Goal: Task Accomplishment & Management: Manage account settings

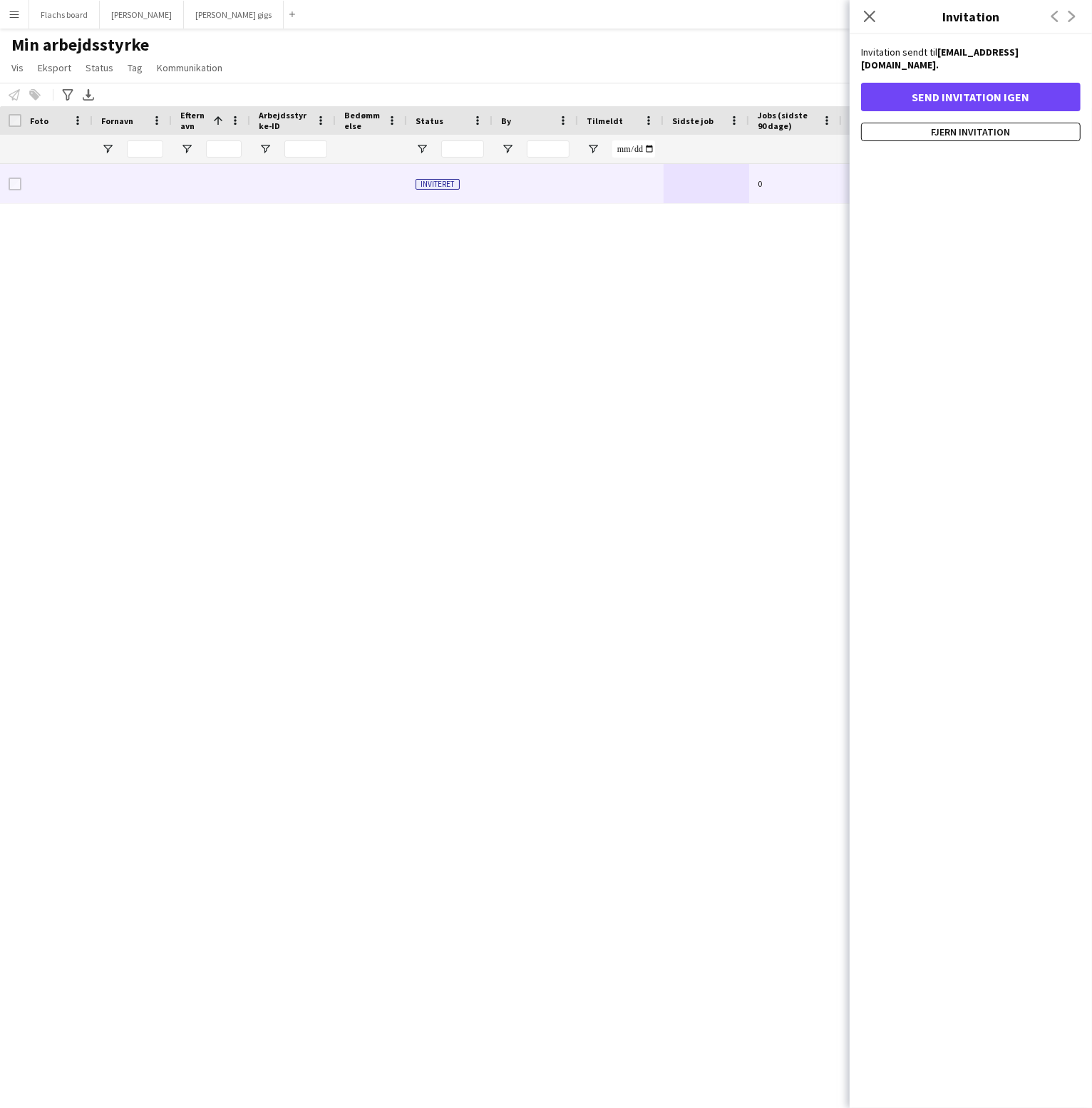
click at [16, 23] on button "Menu" at bounding box center [14, 14] width 28 height 28
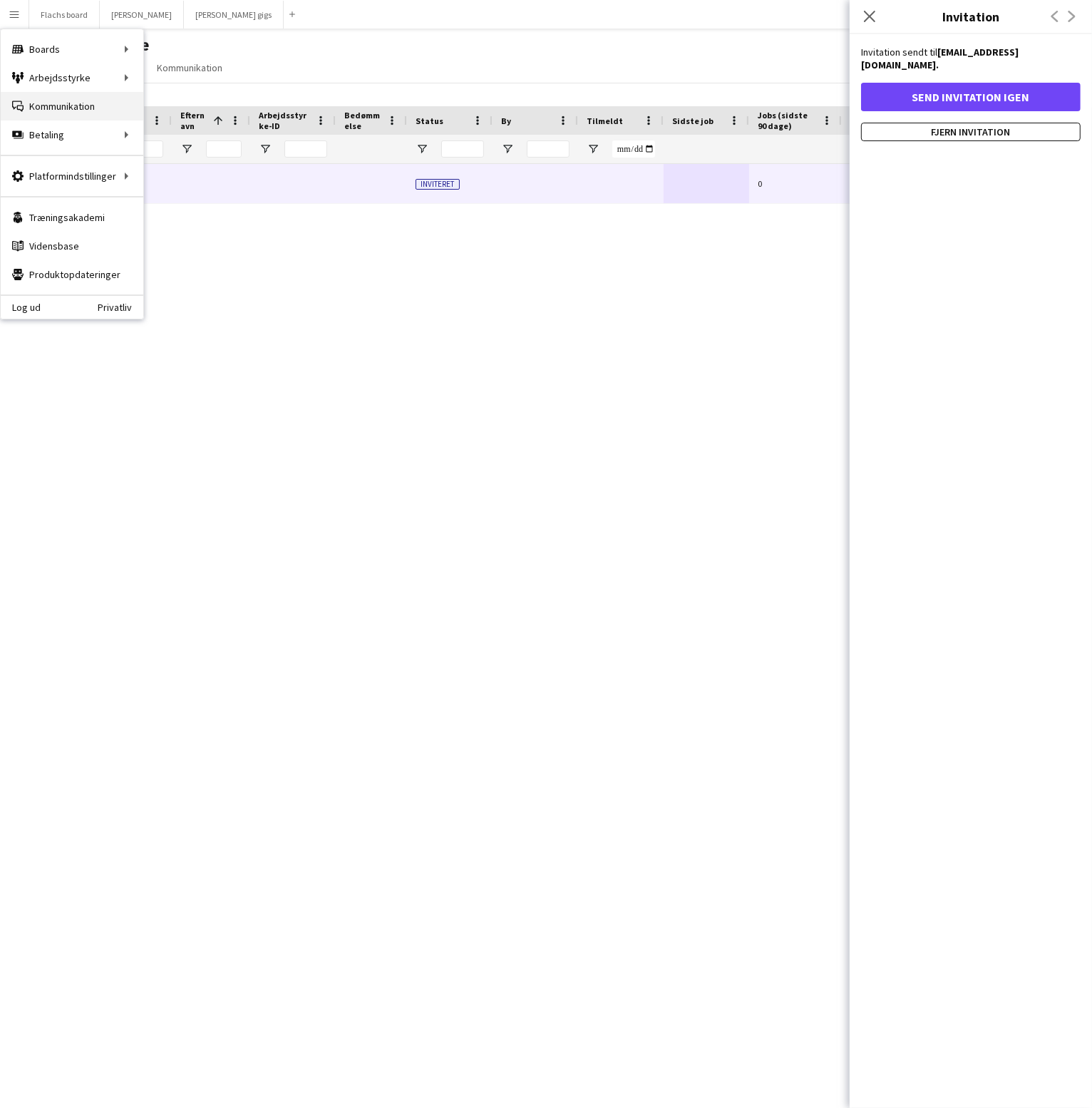
click at [46, 103] on link "Kommunikation Kommunikation" at bounding box center [72, 106] width 143 height 28
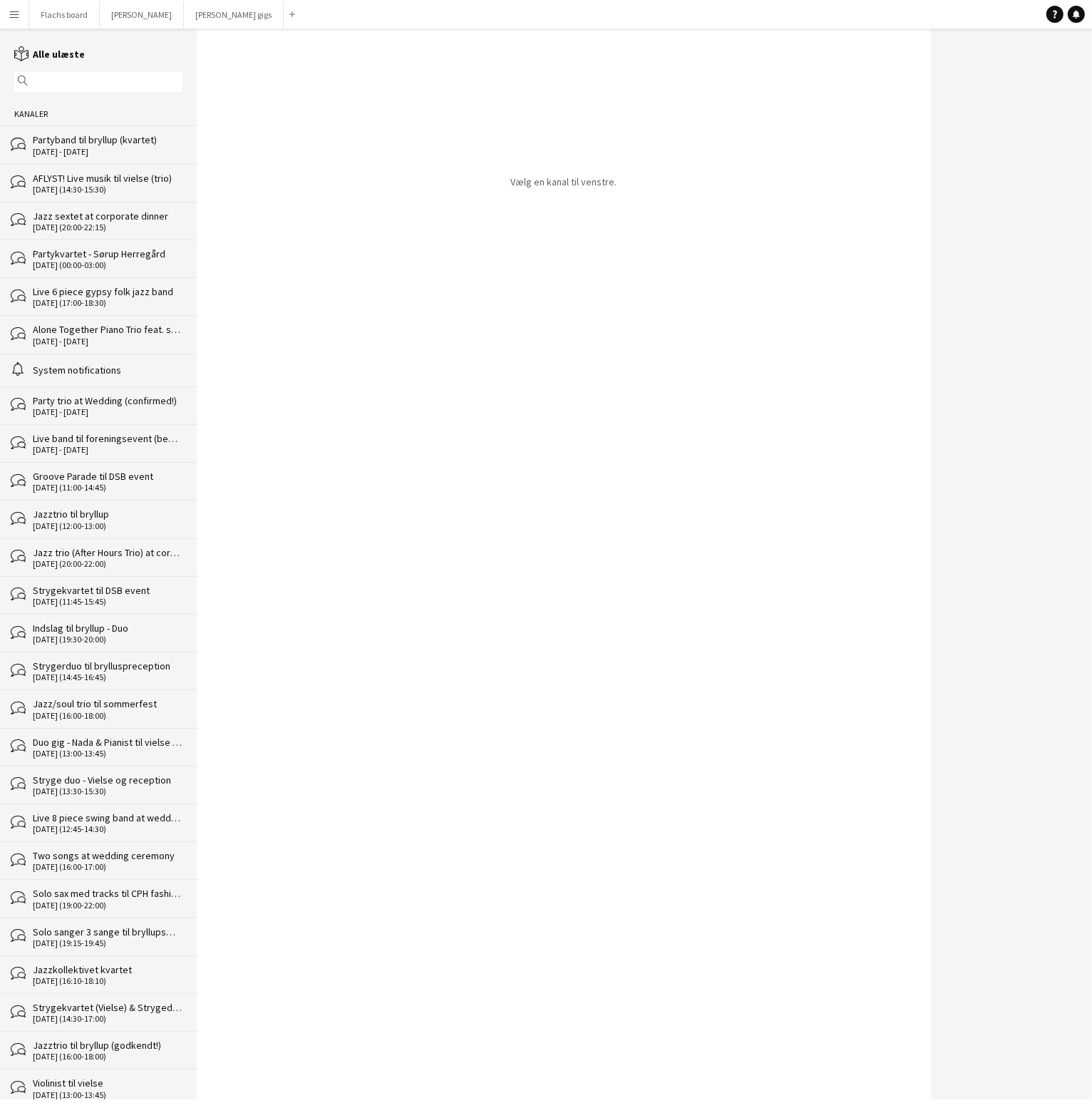
click at [58, 144] on div "Partyband til bryllup (kvartet)" at bounding box center [107, 139] width 150 height 12
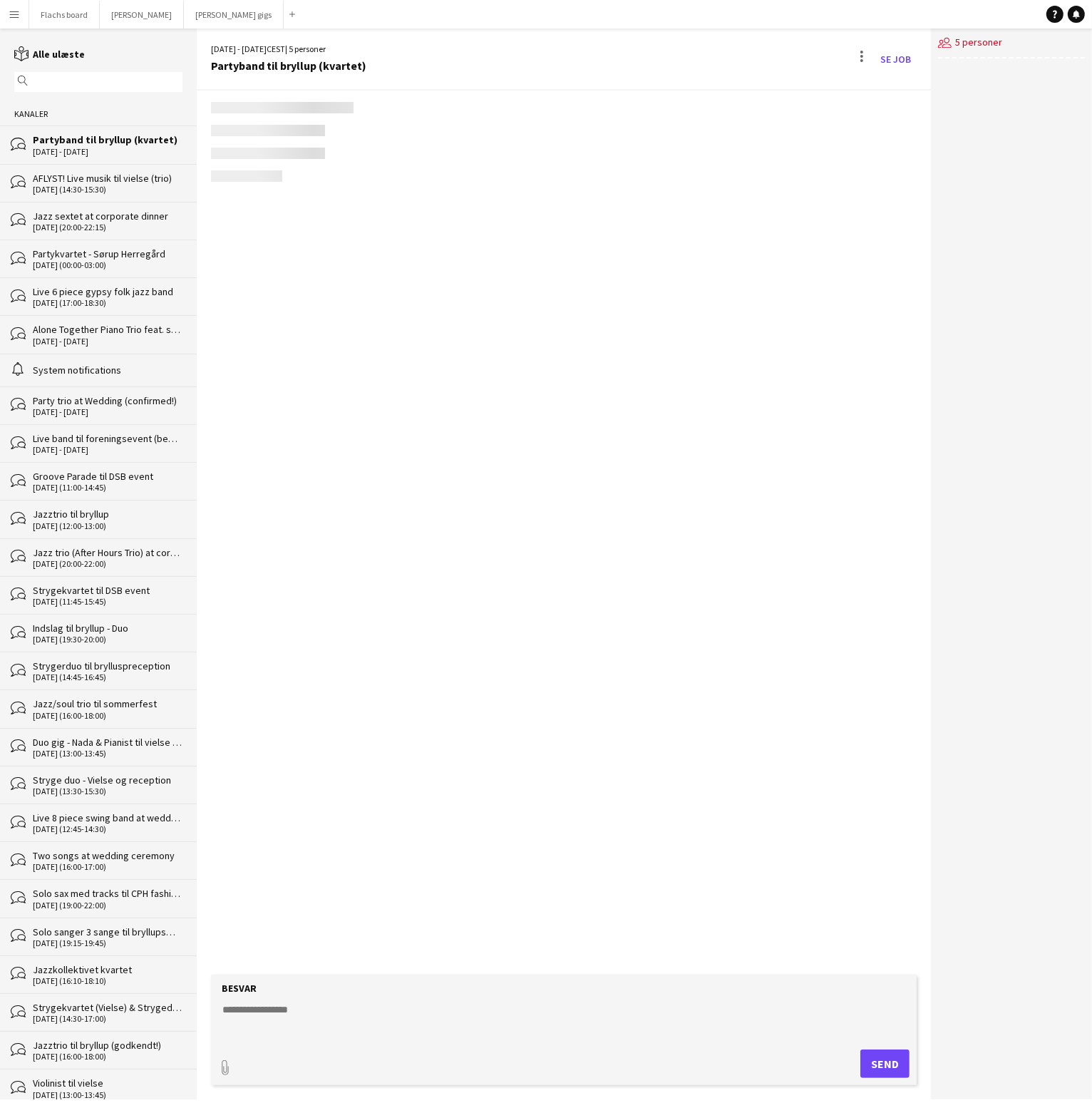
scroll to position [2181, 0]
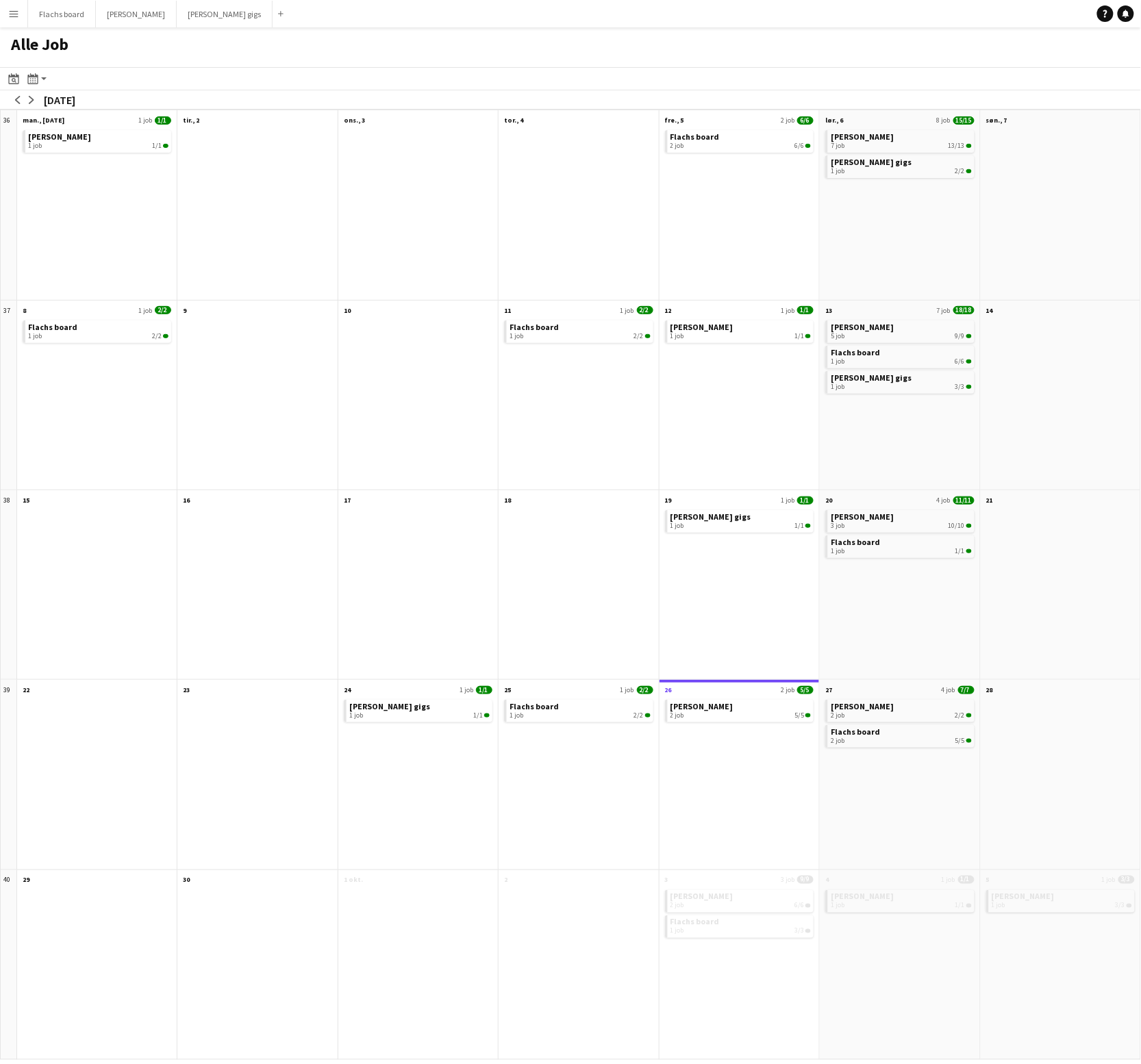
click at [11, 17] on app-icon "Menu" at bounding box center [14, 14] width 11 height 11
click at [40, 105] on link "Kommunikation Kommunikation" at bounding box center [69, 102] width 137 height 27
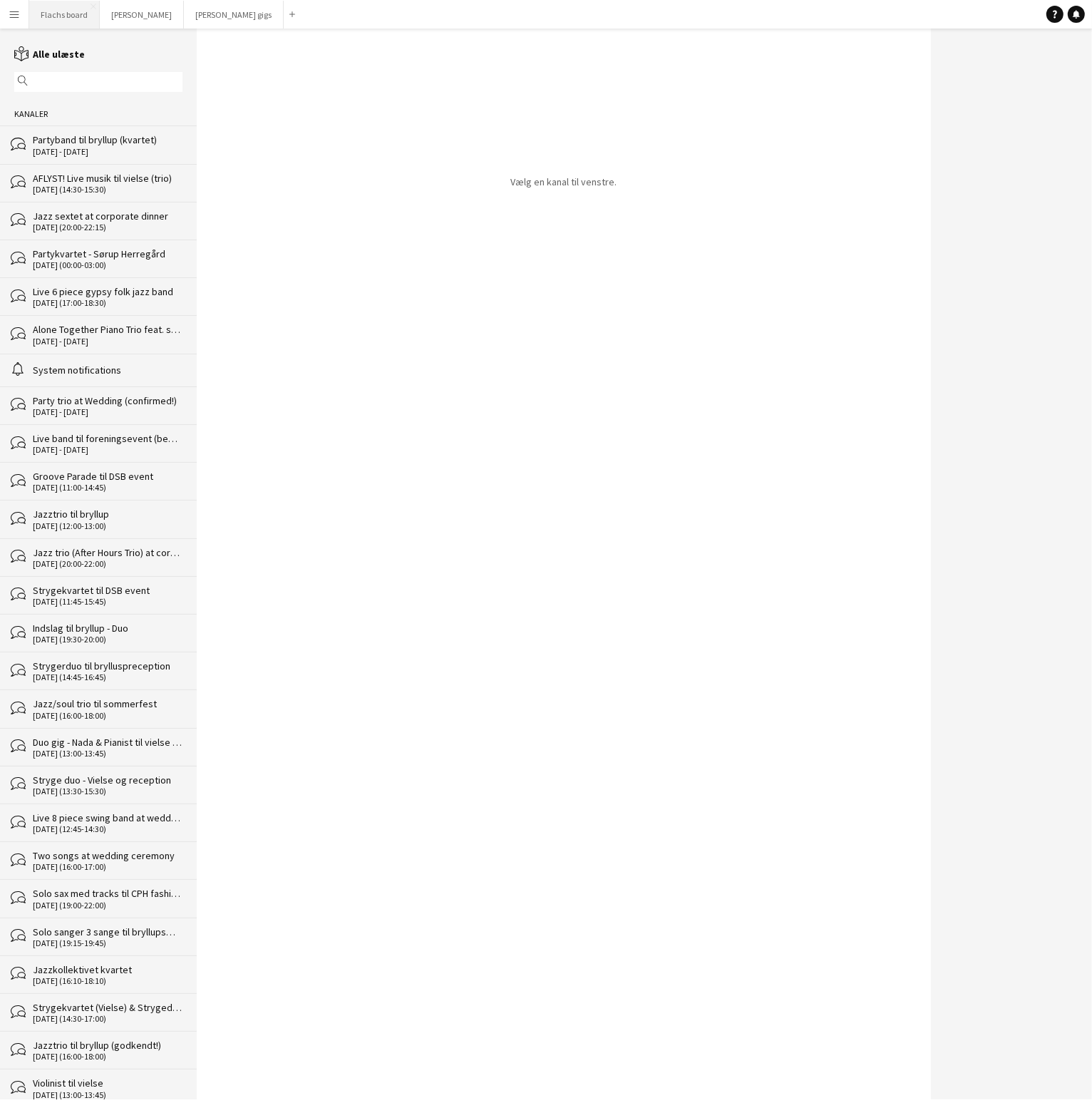
click at [50, 20] on button "Flachs board Luk" at bounding box center [65, 14] width 71 height 27
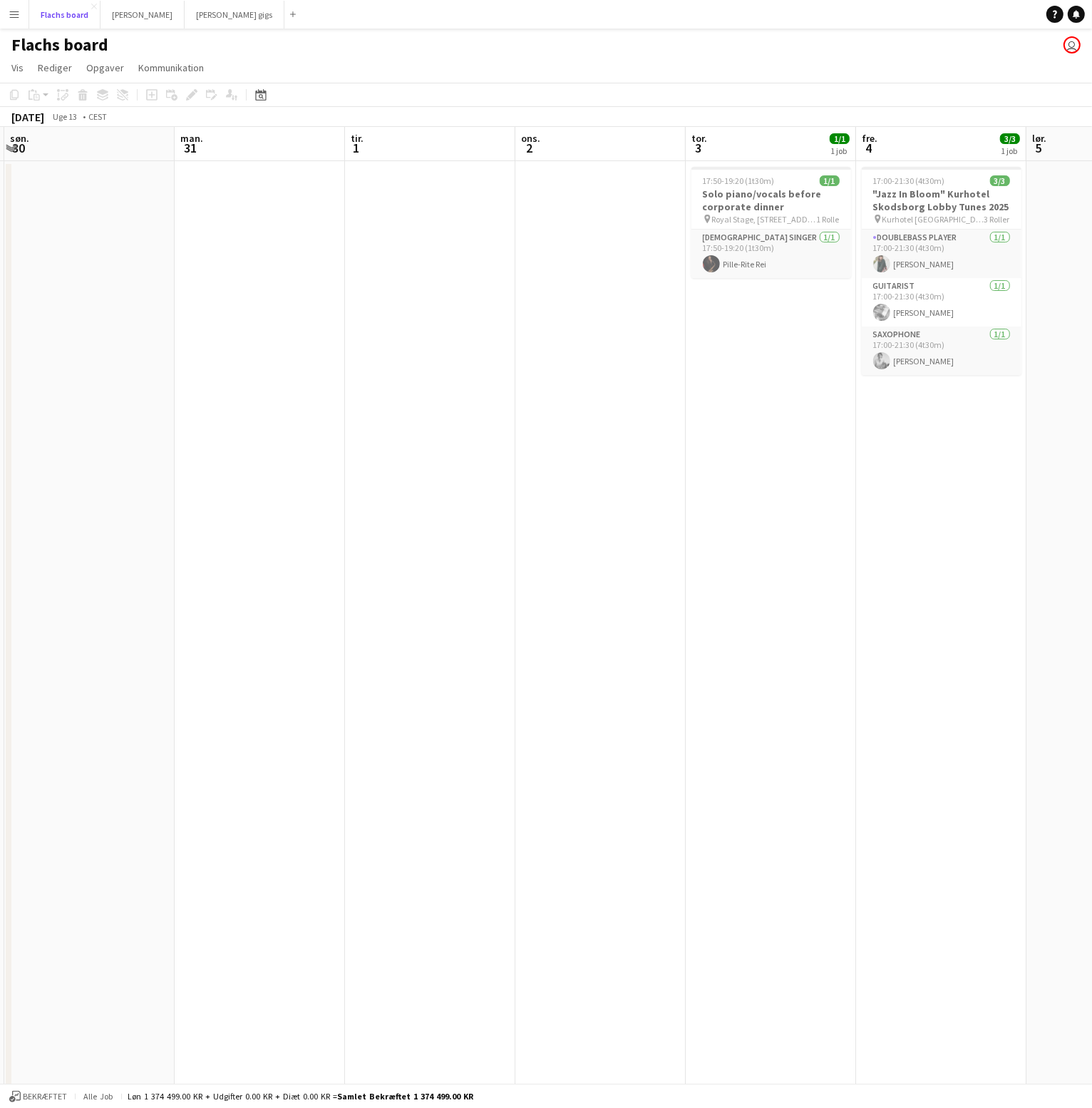
scroll to position [0, 387]
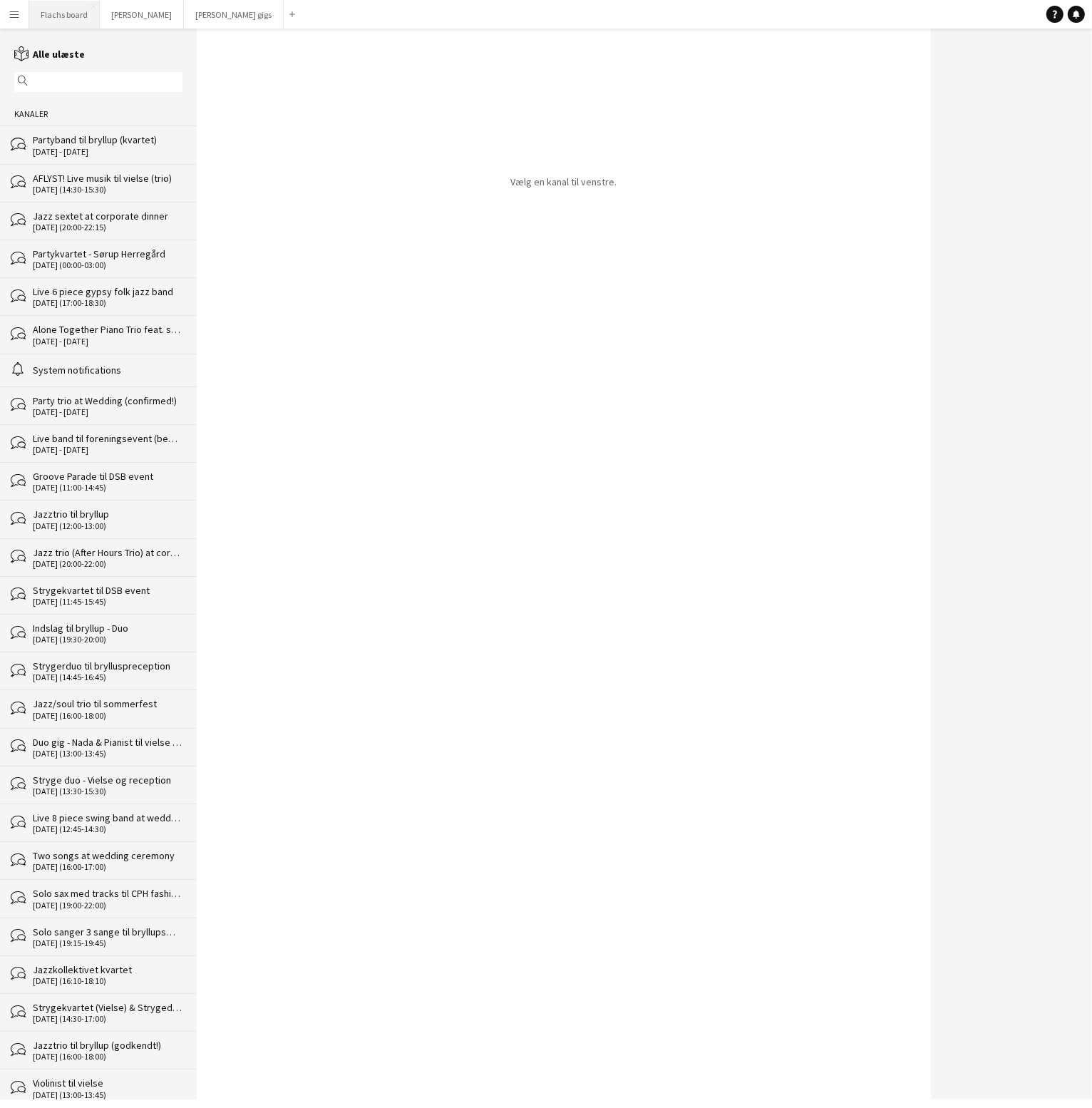
click at [45, 17] on button "Flachs board Luk" at bounding box center [65, 14] width 71 height 27
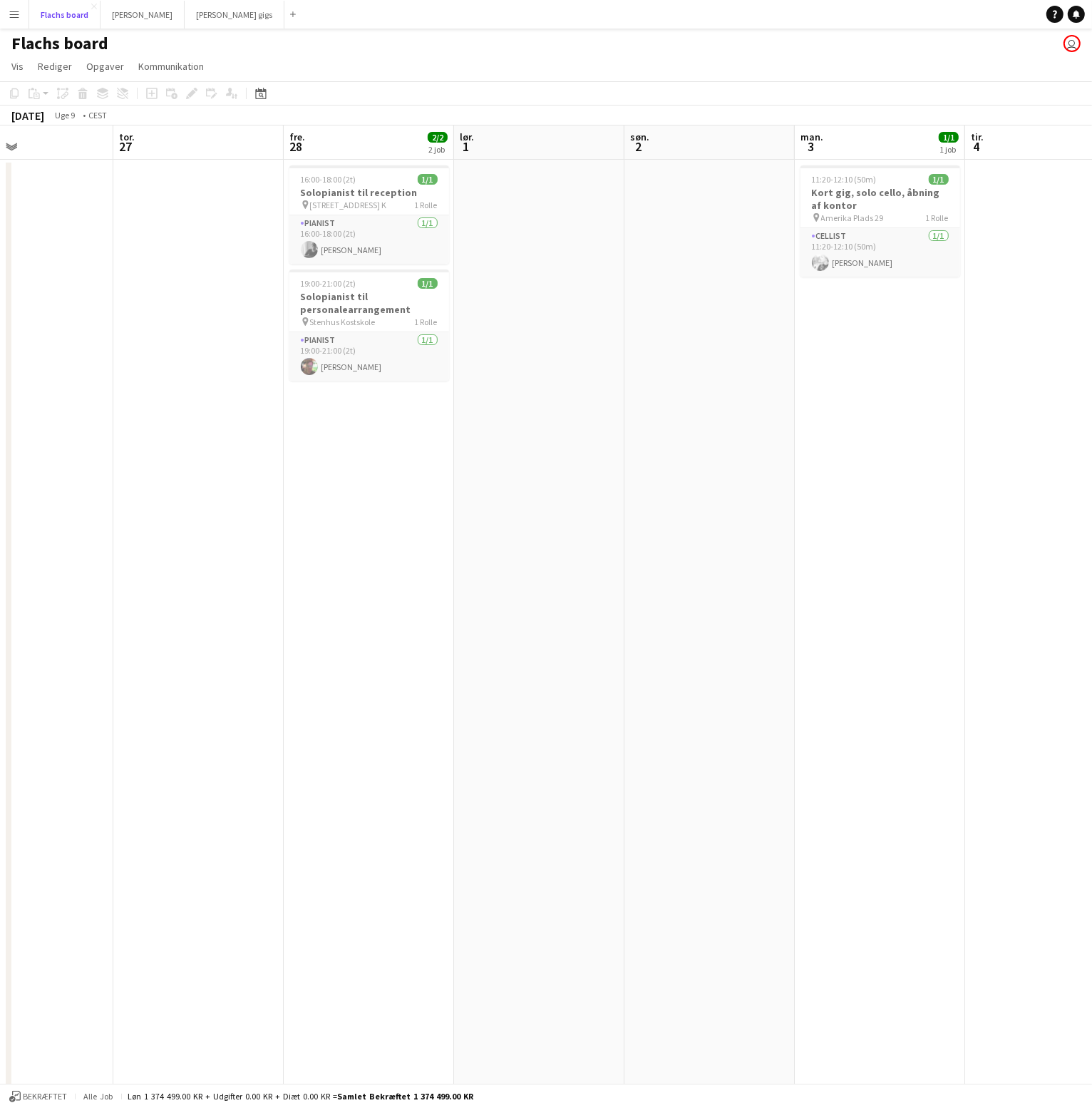
scroll to position [0, 404]
click at [389, 191] on h3 "Solopianist til reception" at bounding box center [363, 192] width 160 height 12
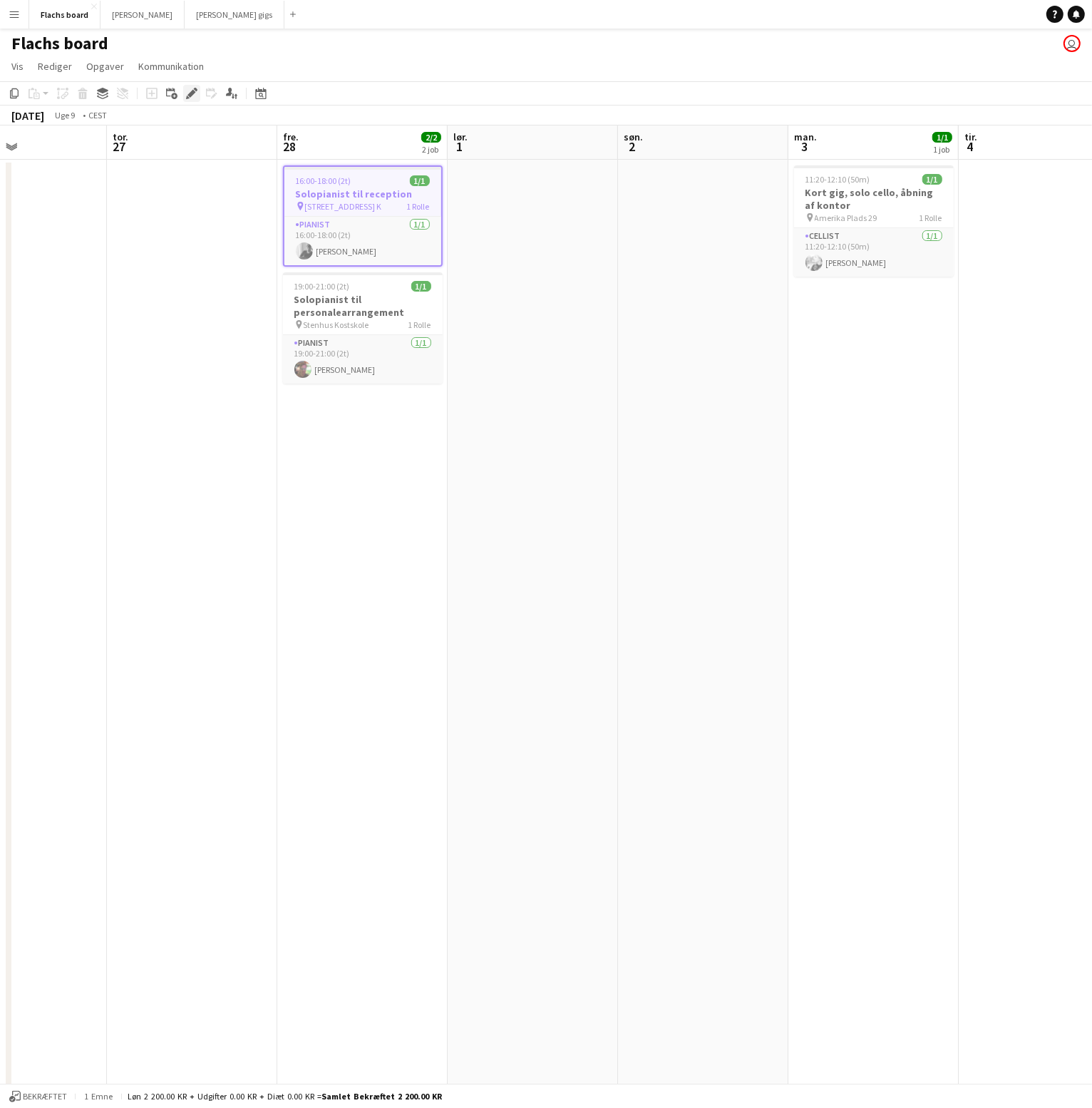
click at [186, 96] on icon "Rediger" at bounding box center [191, 93] width 12 height 12
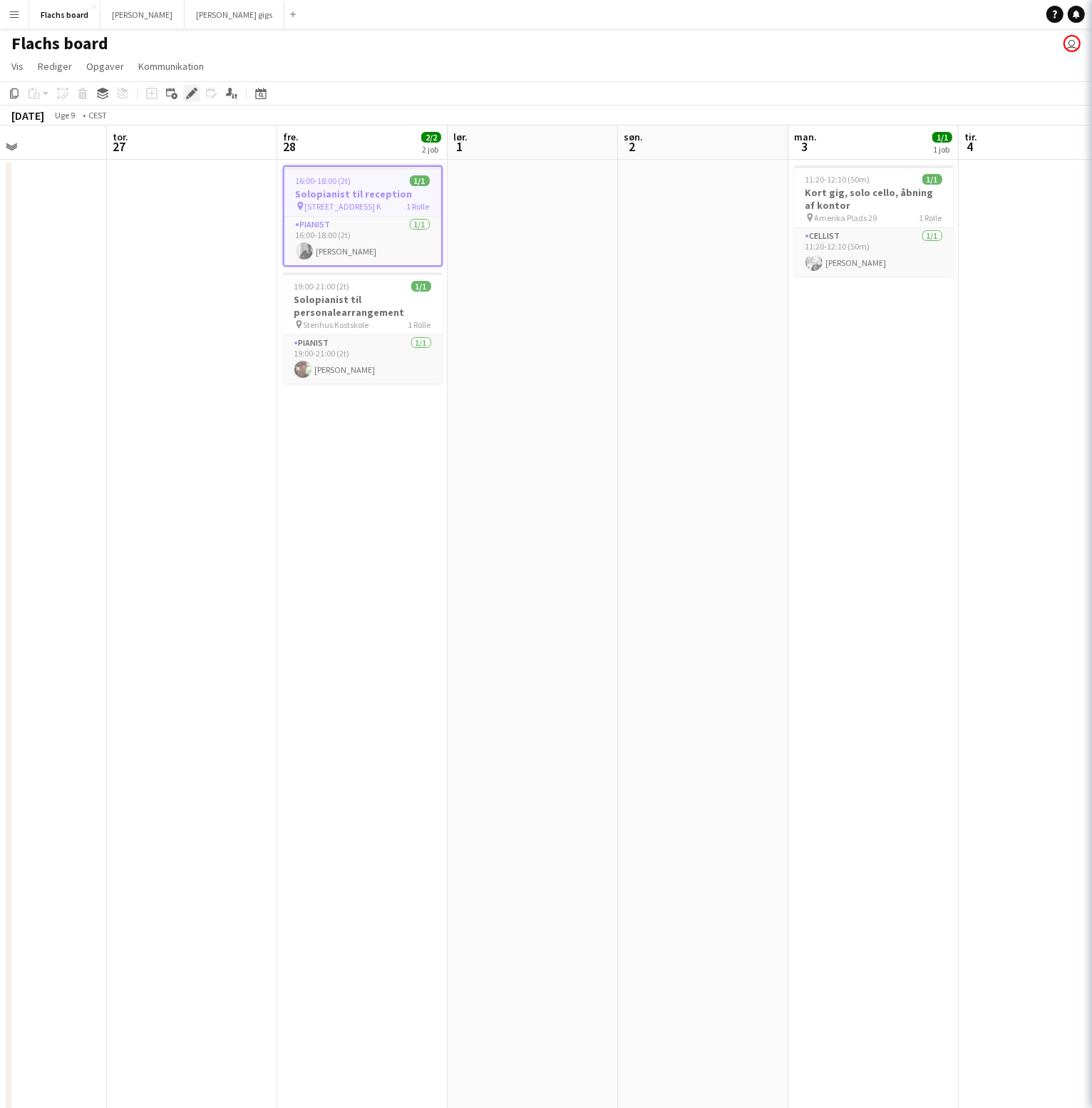
type input "**********"
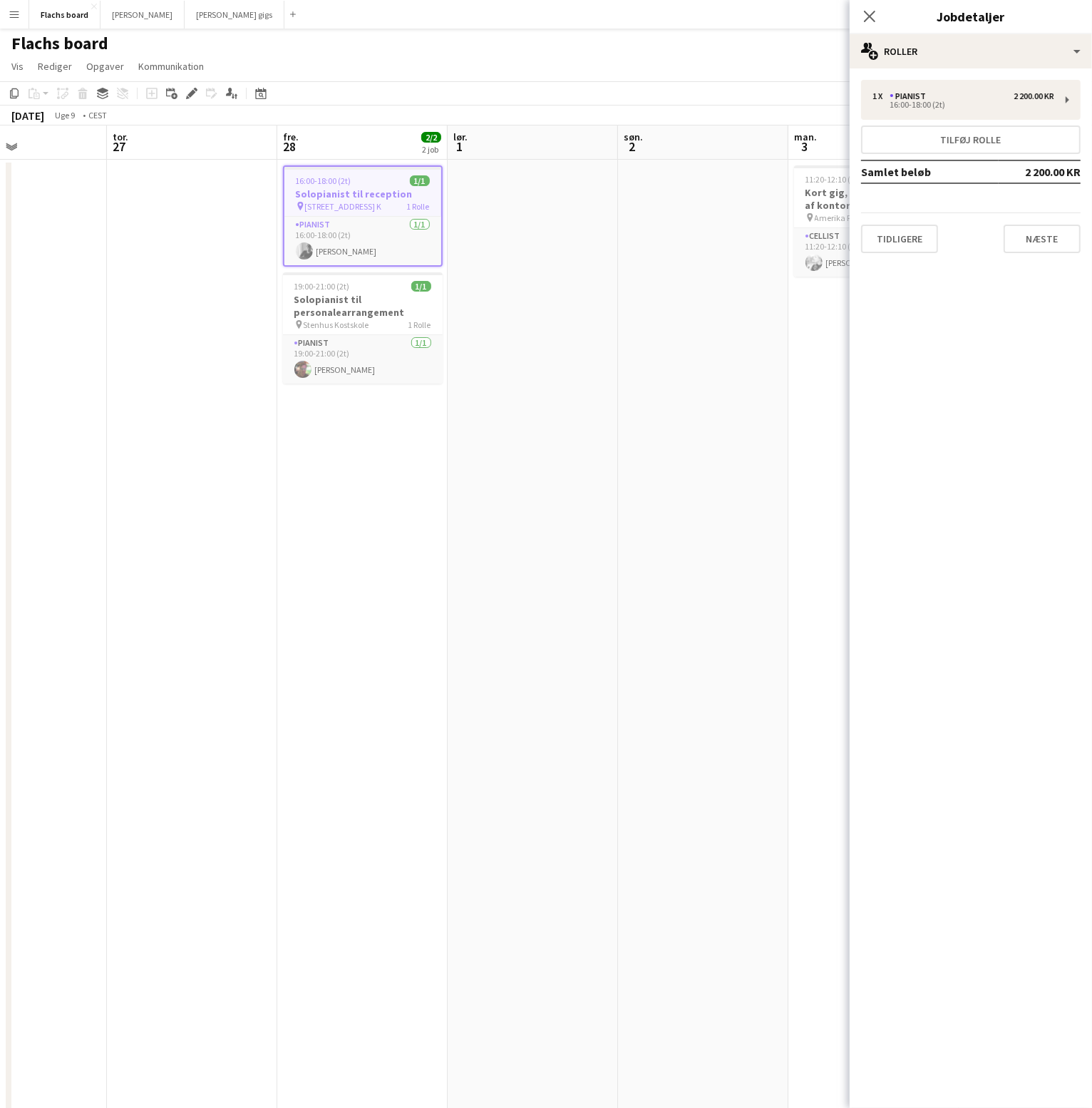
click at [1049, 259] on div "1 x Pianist 2 200.00 KR 16:00-18:00 (2t) Tilføj rolle Samlet beløb 2 200.00 KR …" at bounding box center [970, 166] width 242 height 196
click at [1049, 254] on div "1 x Pianist 2 200.00 KR 16:00-18:00 (2t) Tilføj rolle Samlet beløb 2 200.00 KR …" at bounding box center [970, 166] width 242 height 196
click at [1048, 251] on button "Næste" at bounding box center [1041, 238] width 77 height 28
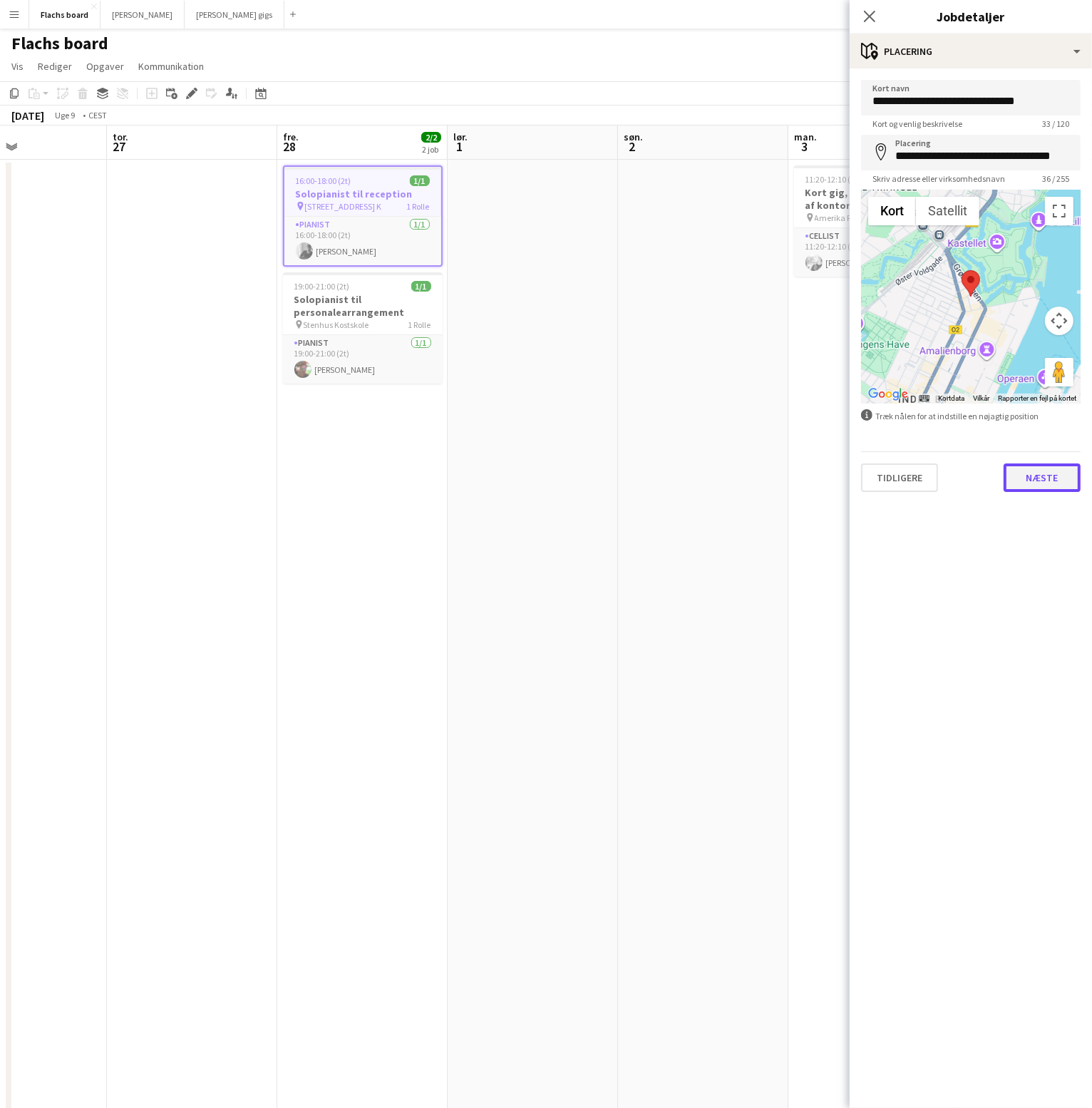
click at [1037, 468] on button "Næste" at bounding box center [1041, 478] width 77 height 28
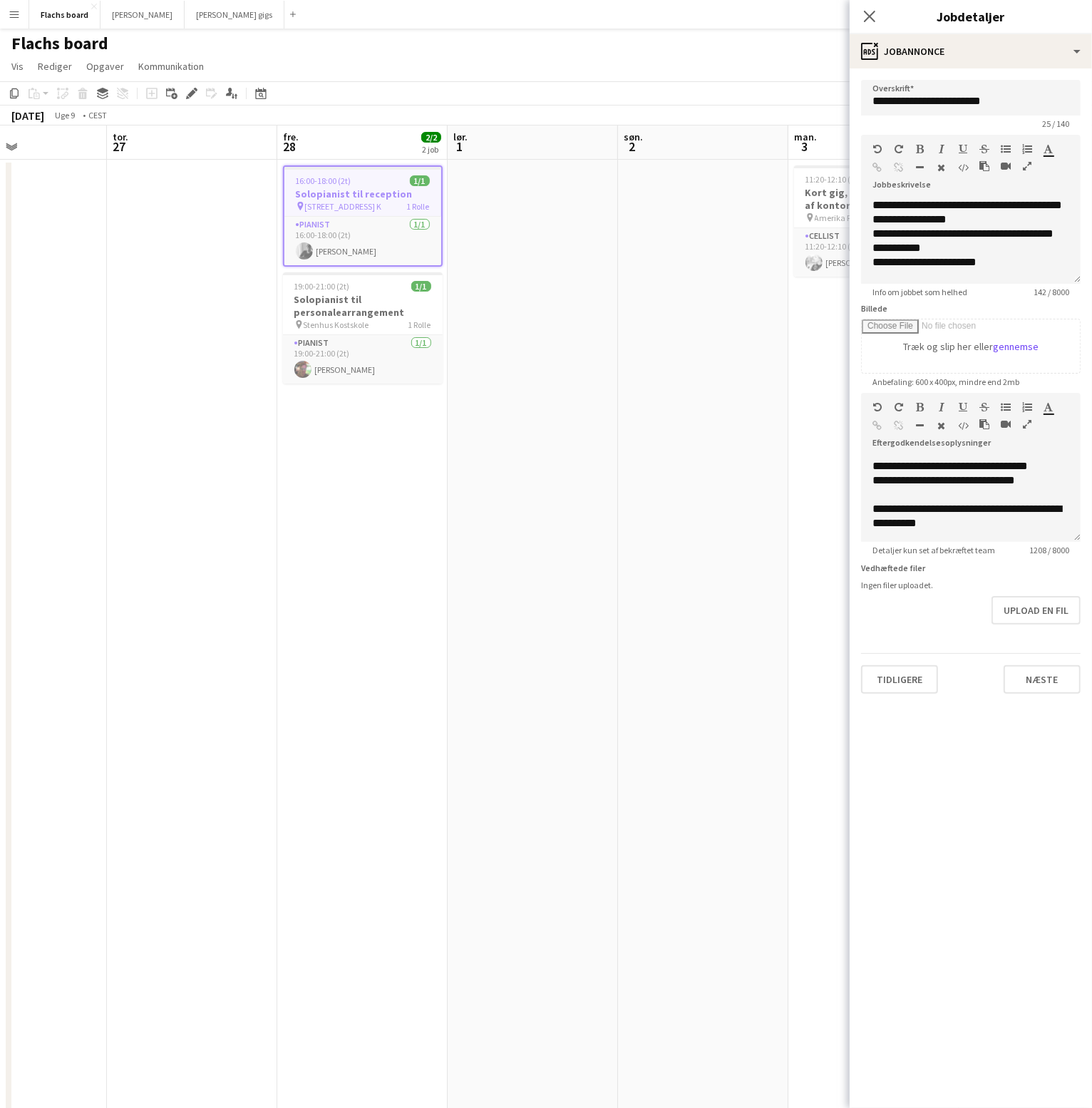
scroll to position [167, 0]
drag, startPoint x: 993, startPoint y: 484, endPoint x: 1037, endPoint y: 483, distance: 44.0
click at [1037, 483] on div "**********" at bounding box center [971, 467] width 197 height 43
copy div "********"
click at [67, 7] on button "Flachs board Luk" at bounding box center [65, 14] width 71 height 27
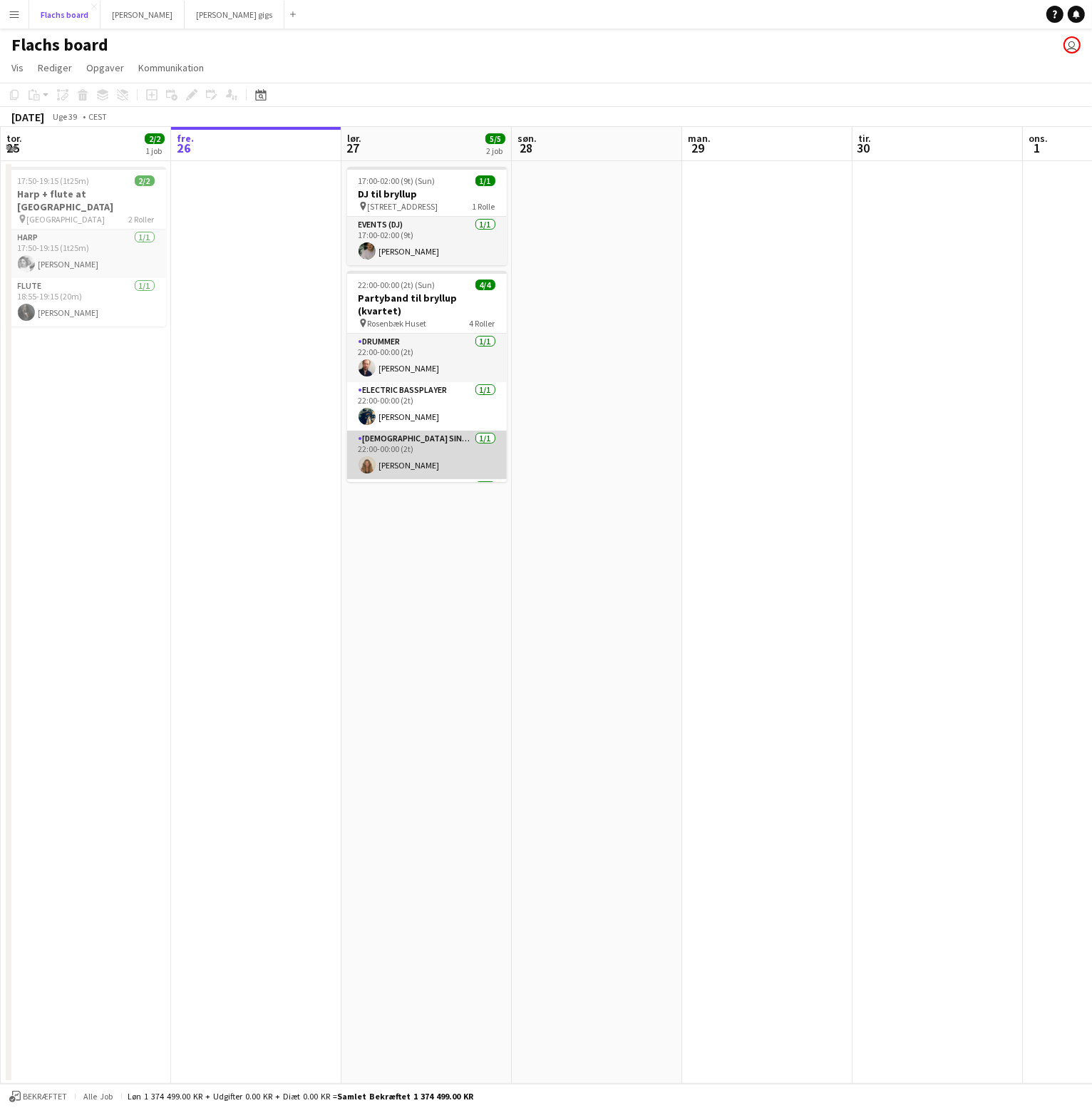
scroll to position [32, 0]
click at [435, 451] on app-card-role "Guitarist 1/1 22:00-00:00 (2t) August Campeotto" at bounding box center [427, 471] width 160 height 49
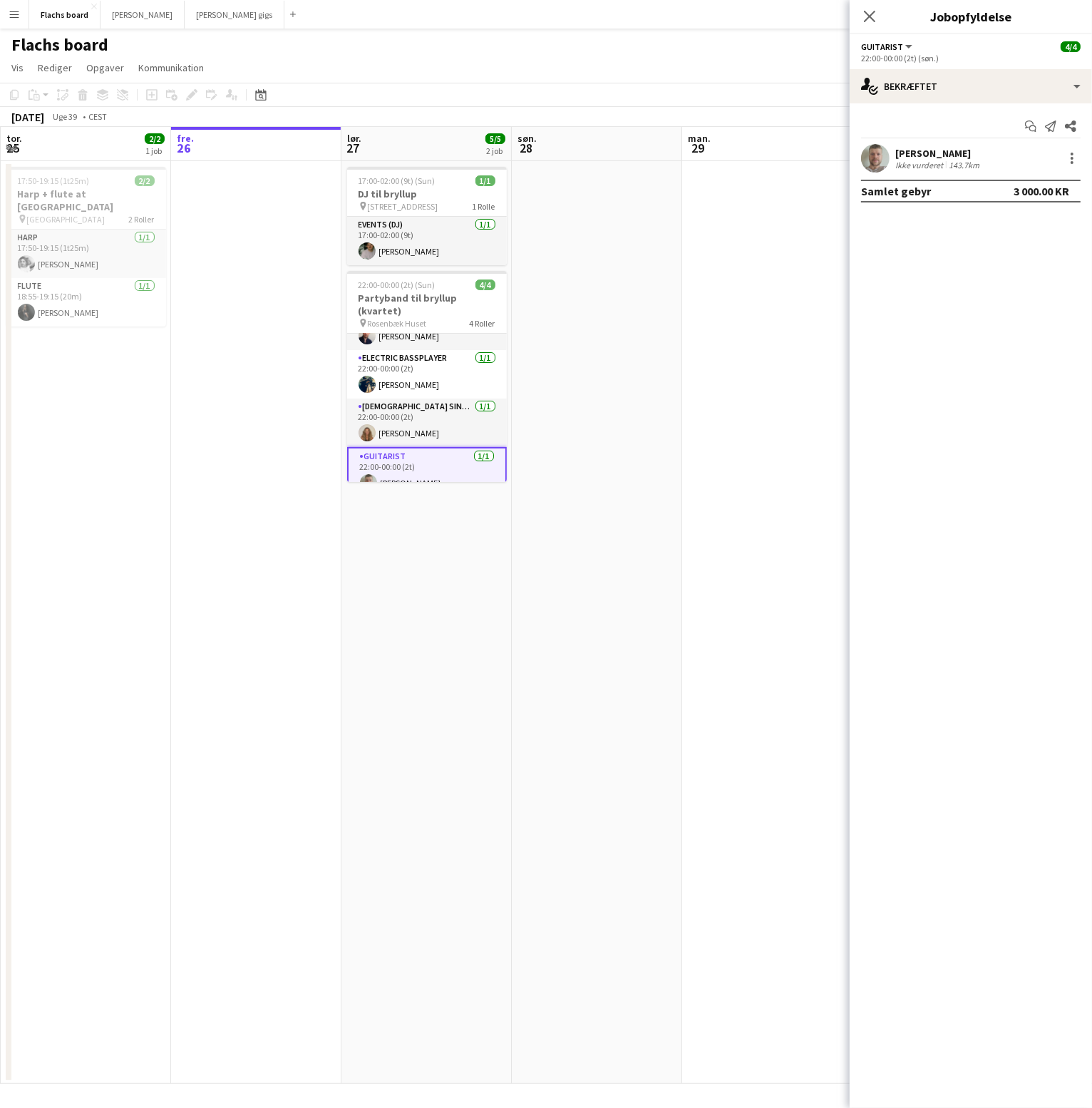
click at [1062, 151] on div at bounding box center [1070, 158] width 20 height 17
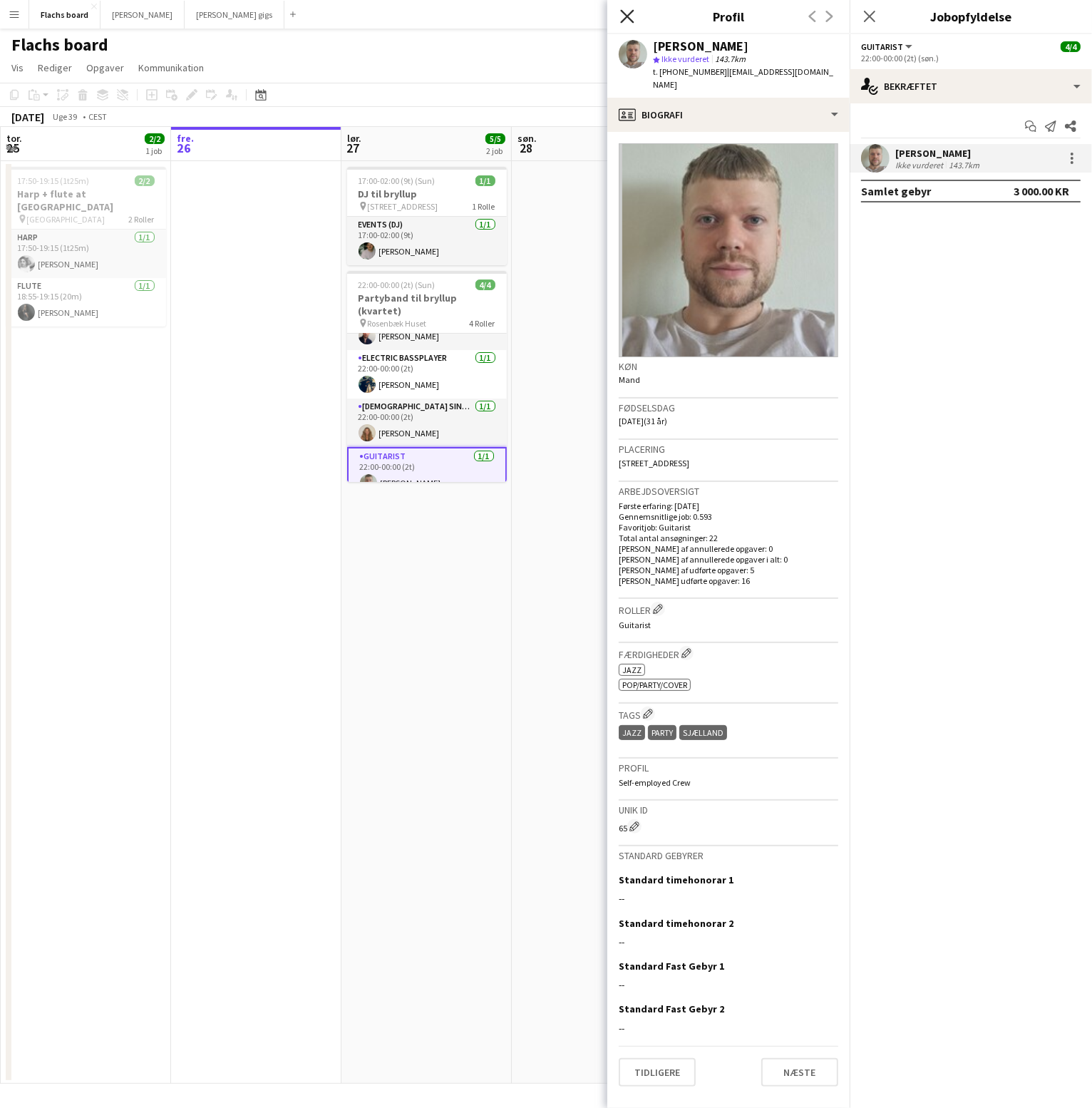
click at [629, 15] on icon at bounding box center [627, 15] width 13 height 13
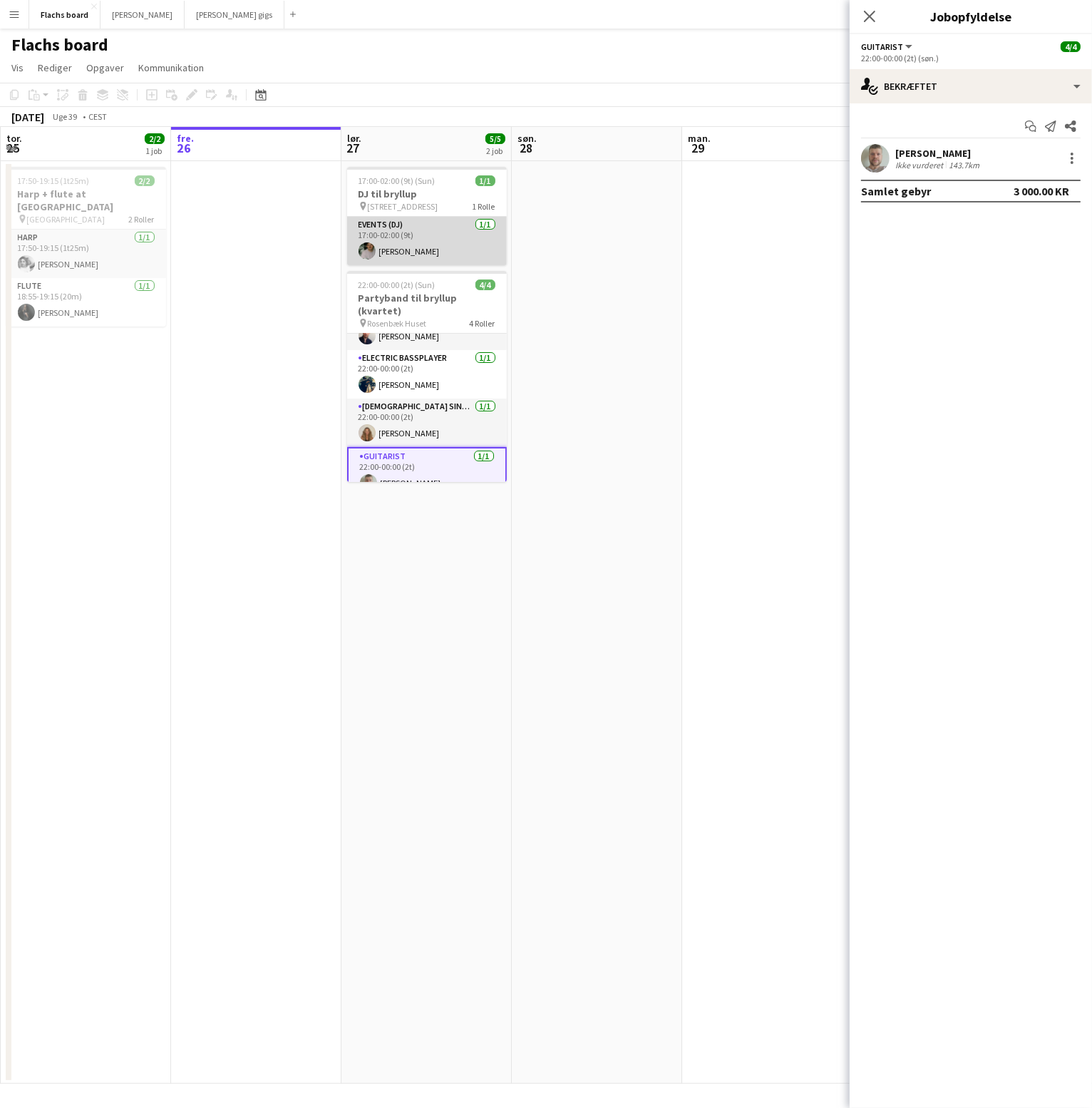
click at [436, 258] on app-card-role "Events (DJ) 1/1 17:00-02:00 (9t) Andreas Lundby" at bounding box center [427, 240] width 160 height 49
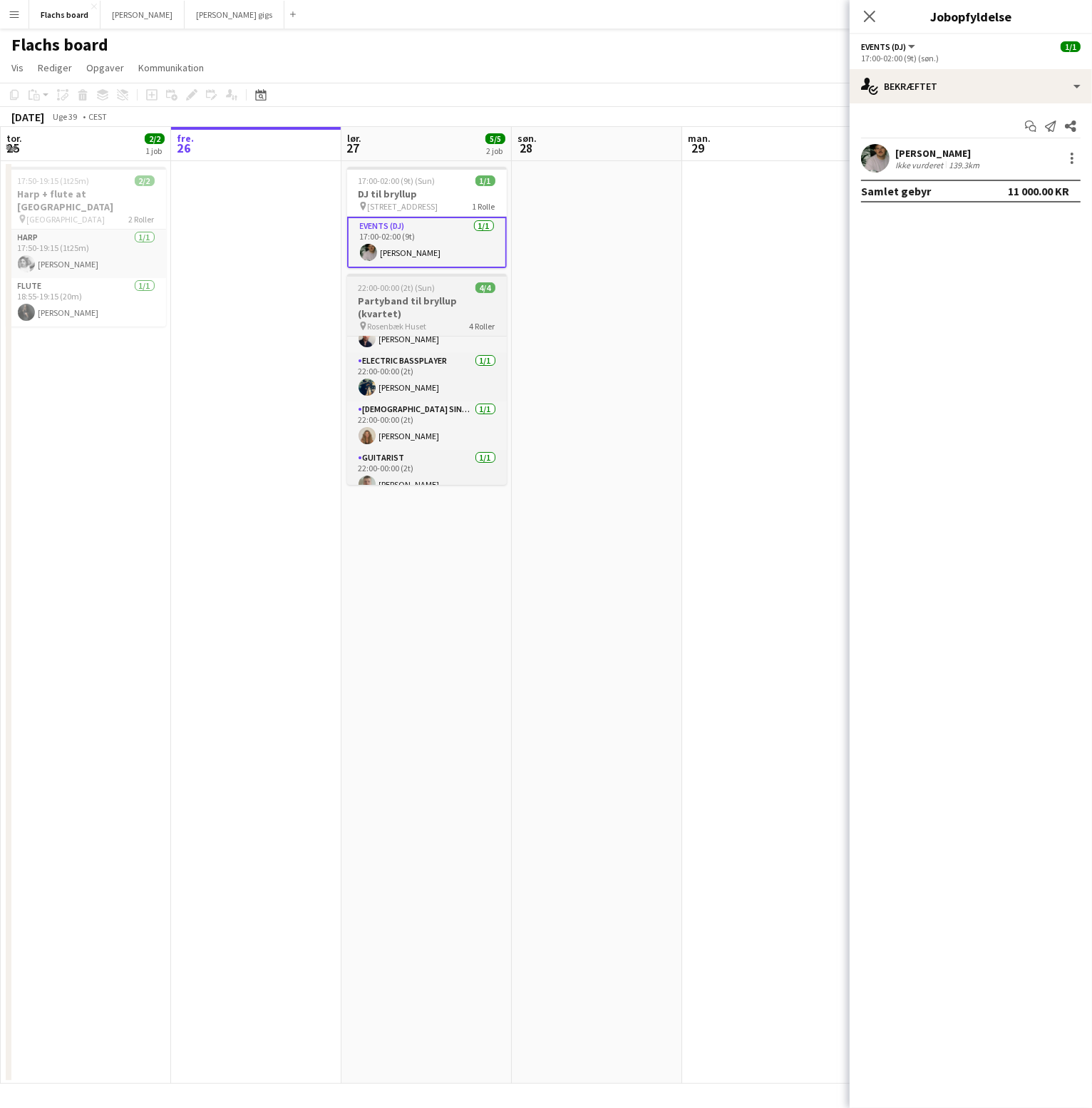
click at [425, 296] on h3 "Partyband til bryllup (kvartet)" at bounding box center [427, 307] width 160 height 26
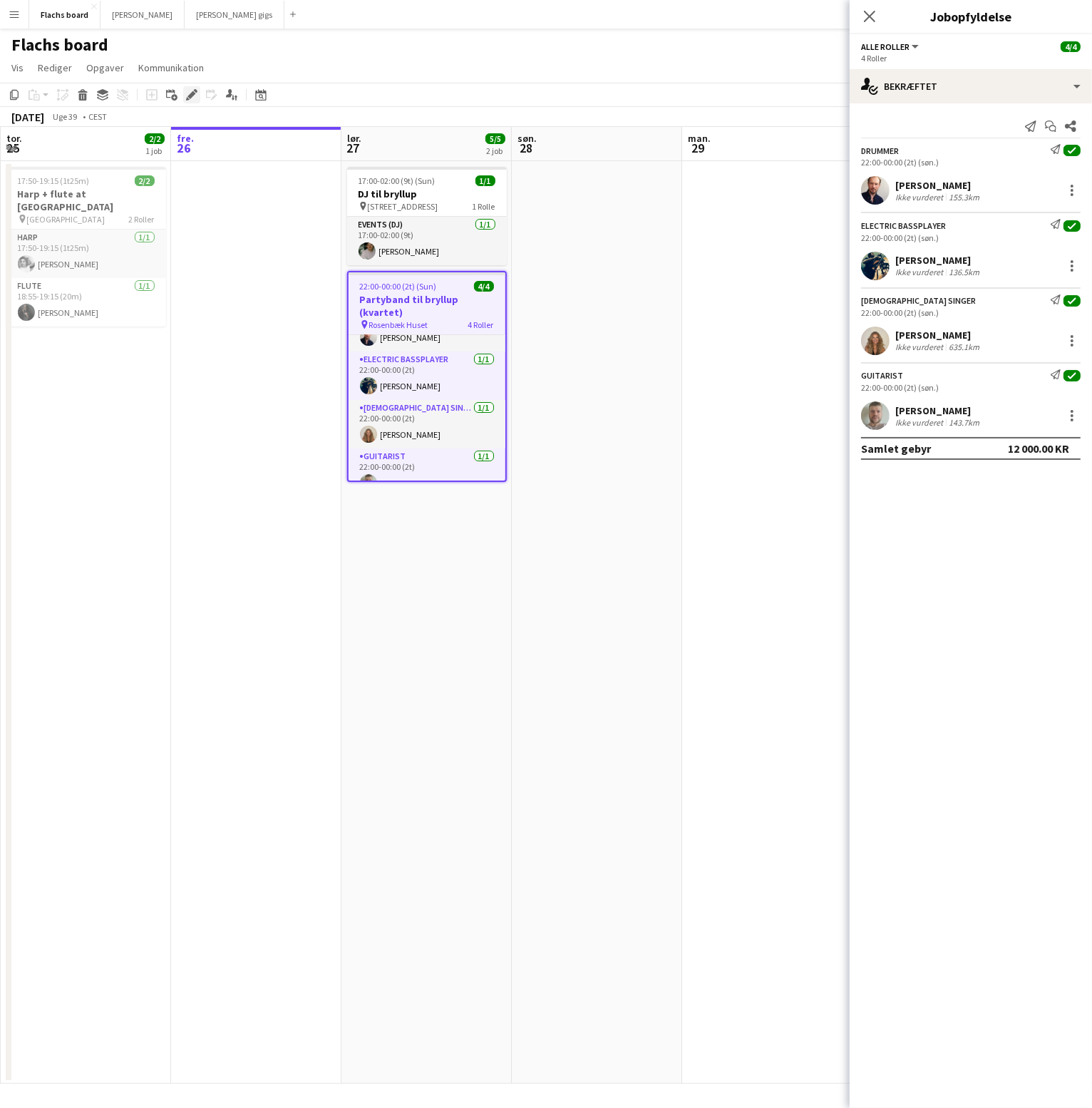
click at [191, 99] on icon "Rediger" at bounding box center [191, 95] width 12 height 12
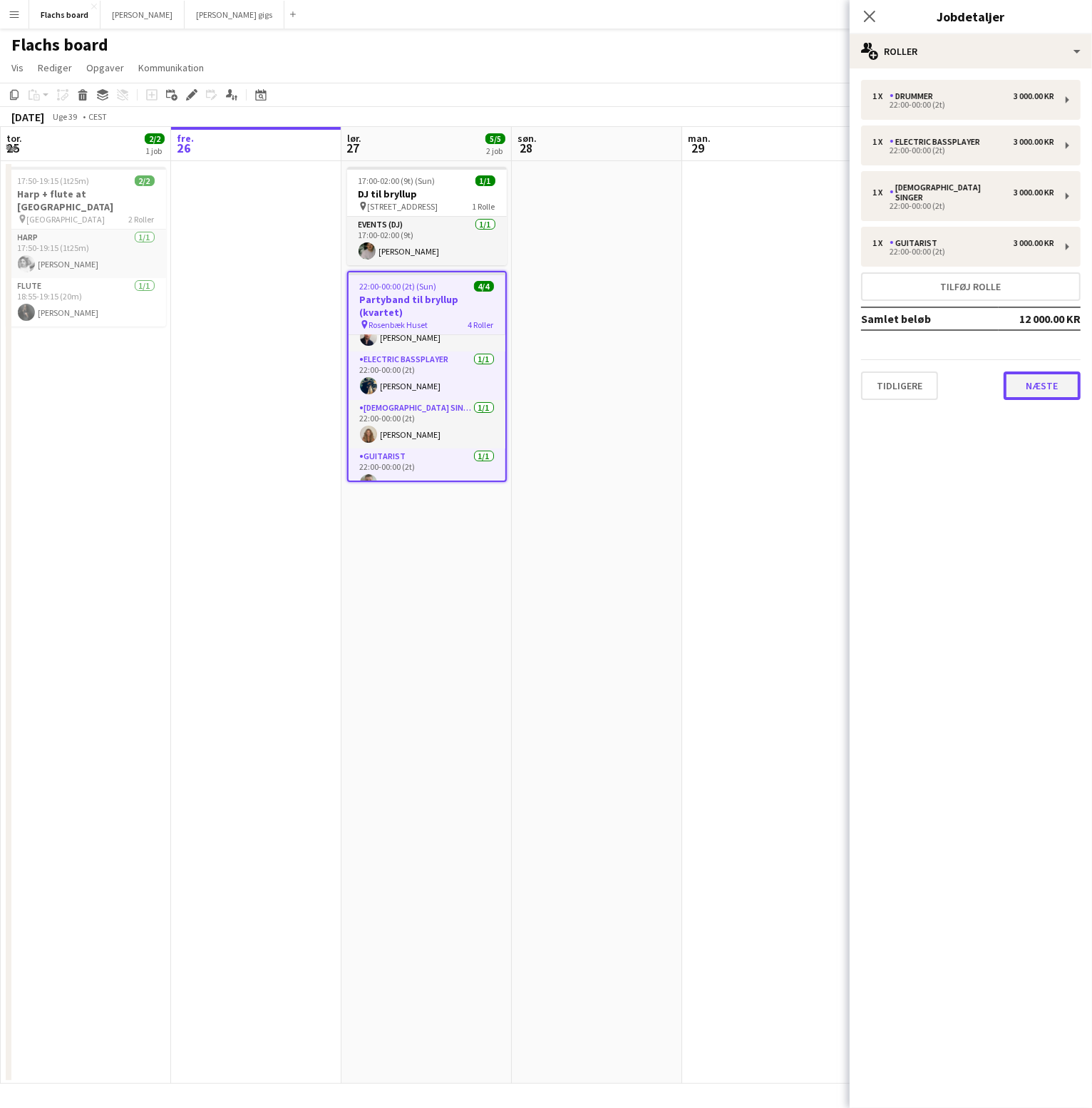
click at [1020, 371] on button "Næste" at bounding box center [1041, 386] width 77 height 28
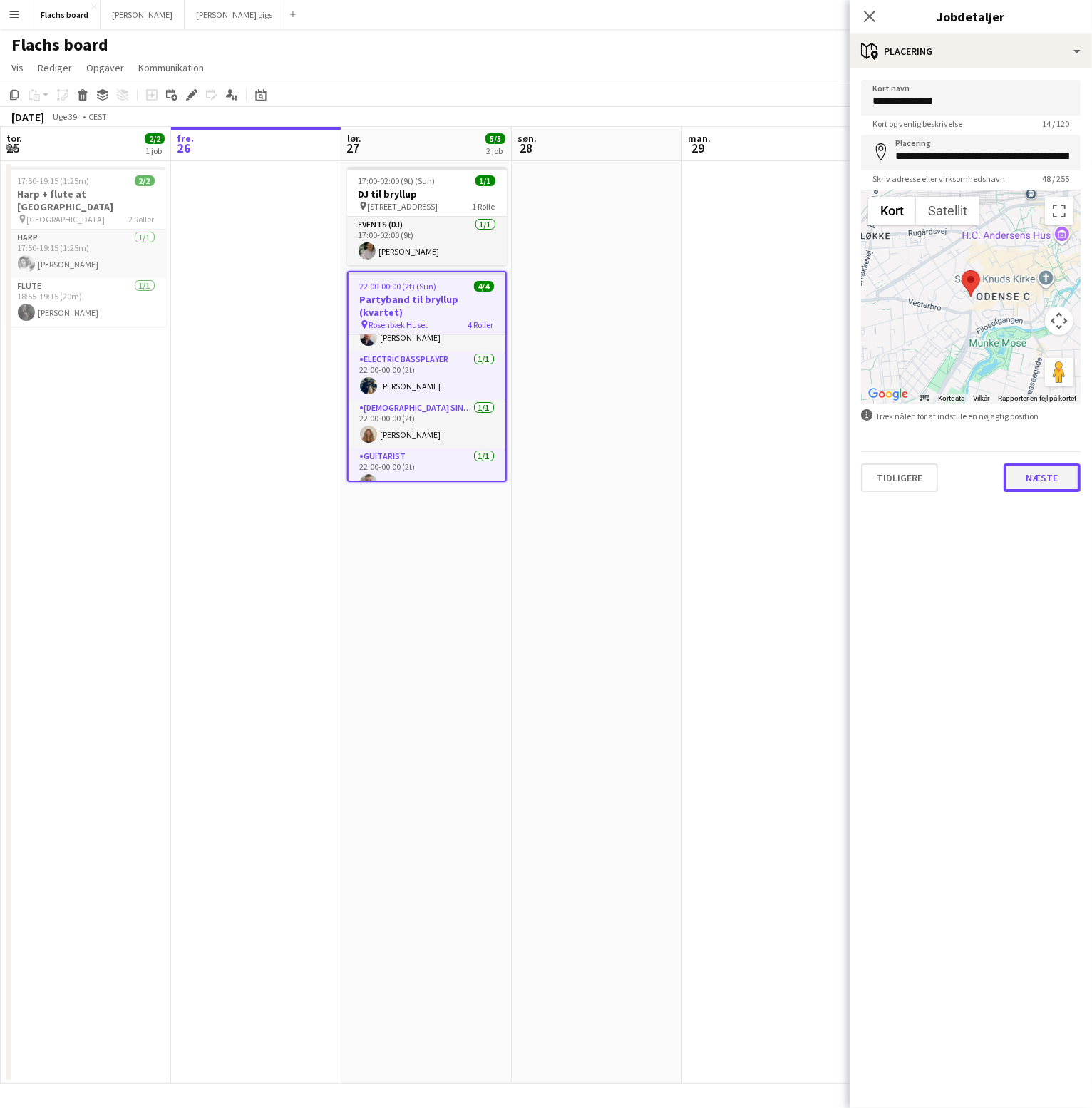
click at [1043, 488] on button "Næste" at bounding box center [1041, 478] width 77 height 28
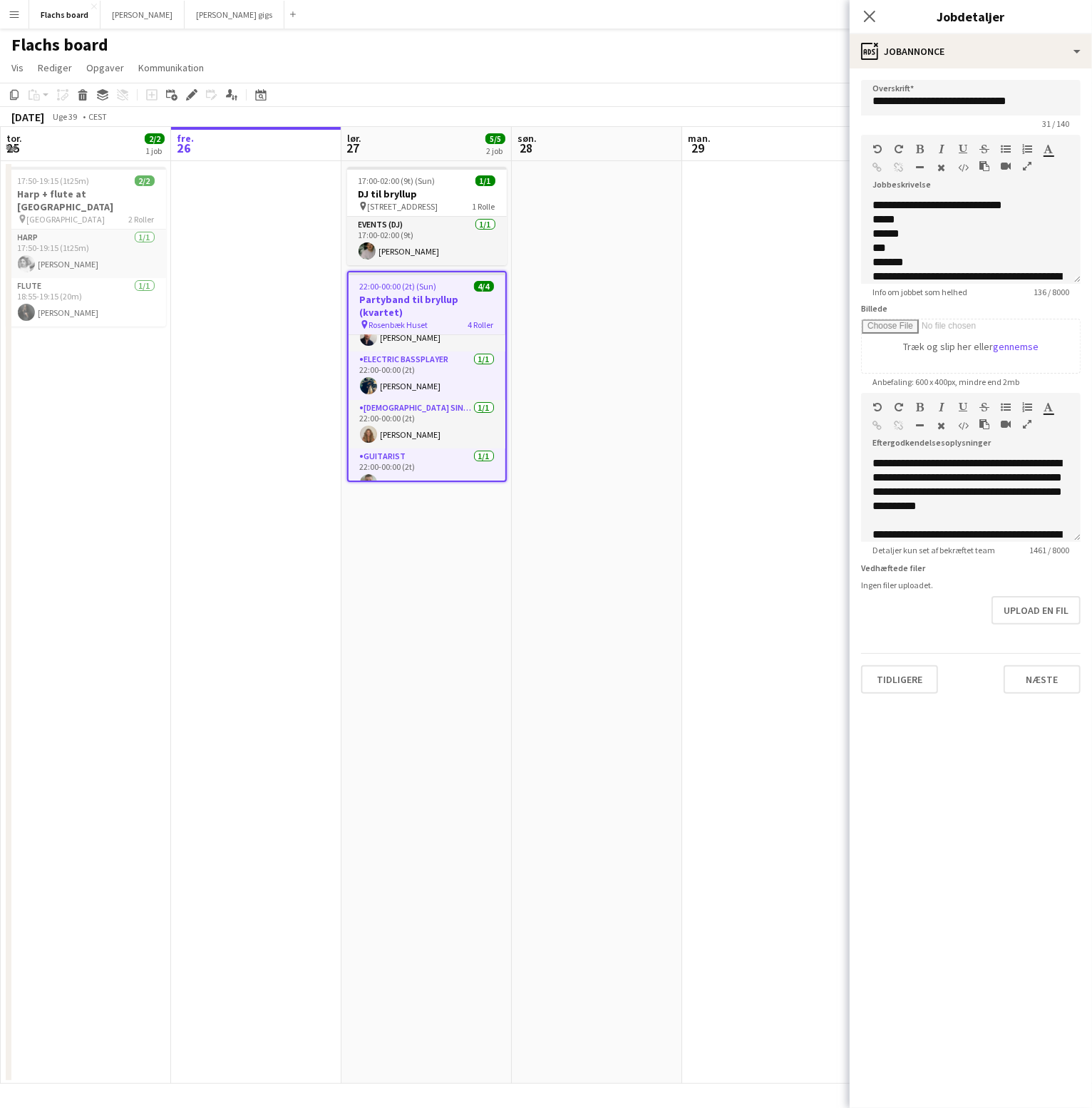
click at [672, 323] on app-date-cell at bounding box center [597, 622] width 170 height 922
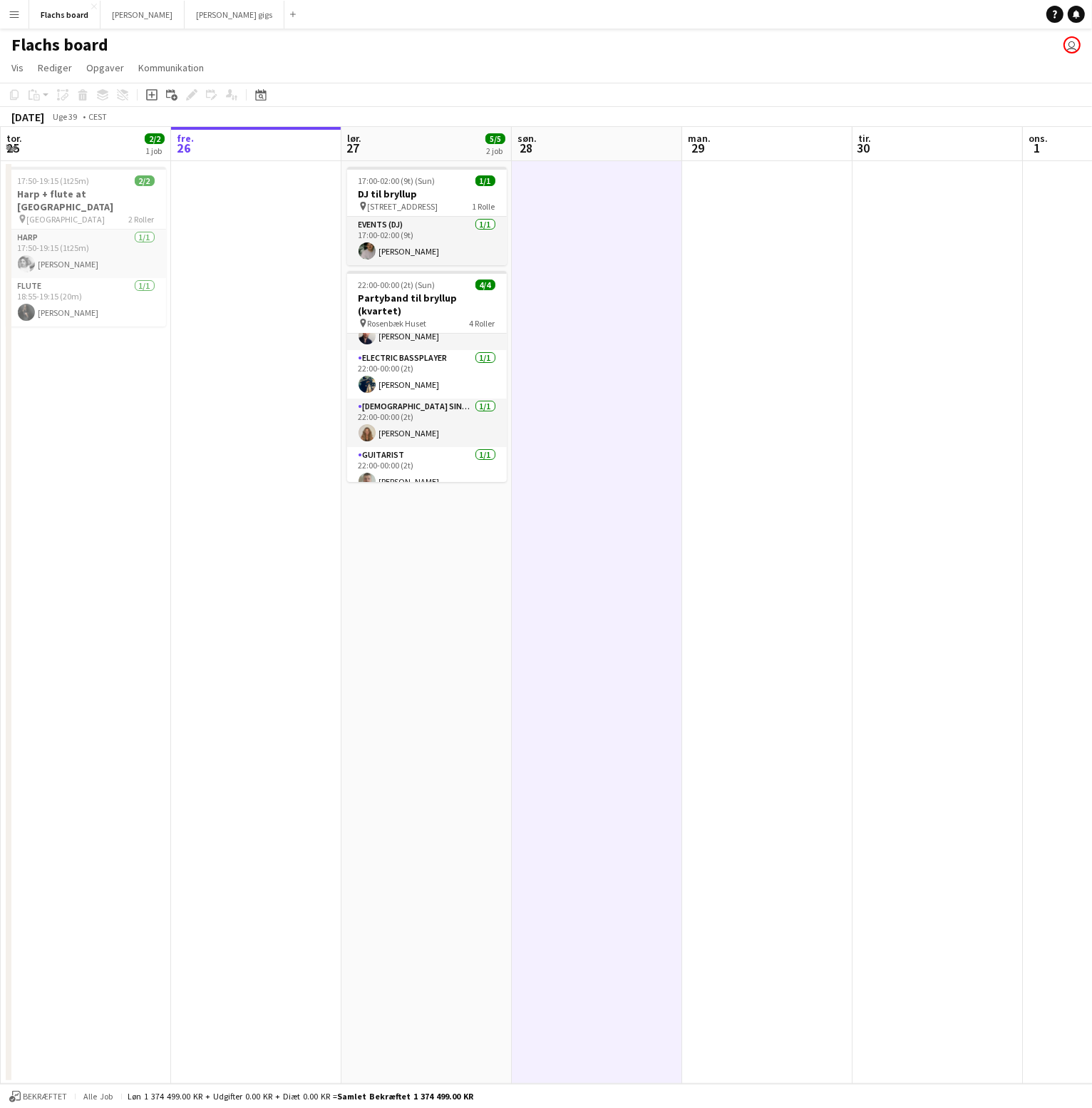
click at [16, 18] on app-icon "Menu" at bounding box center [14, 14] width 12 height 12
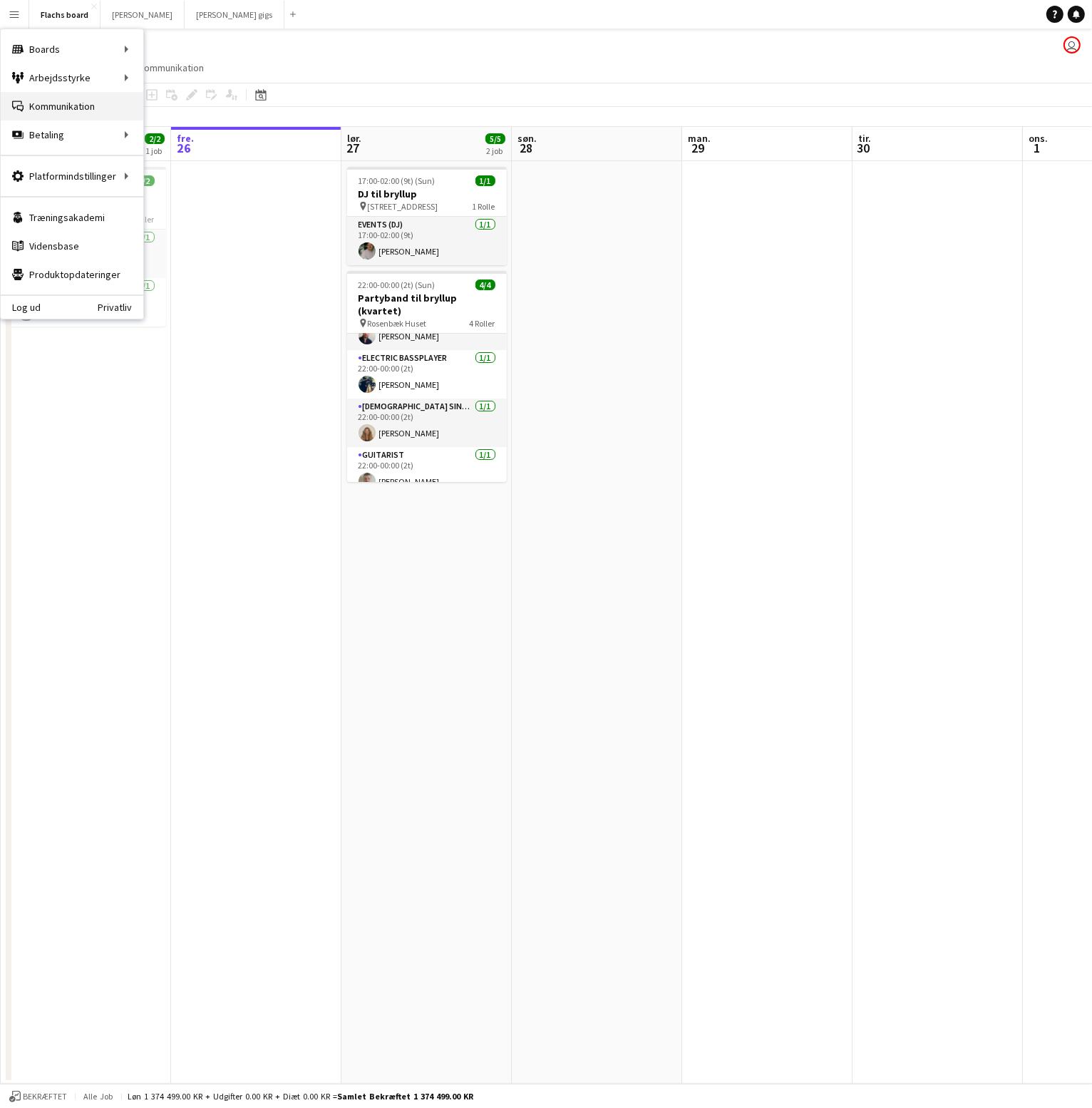
click at [64, 110] on link "Kommunikation Kommunikation" at bounding box center [72, 106] width 143 height 28
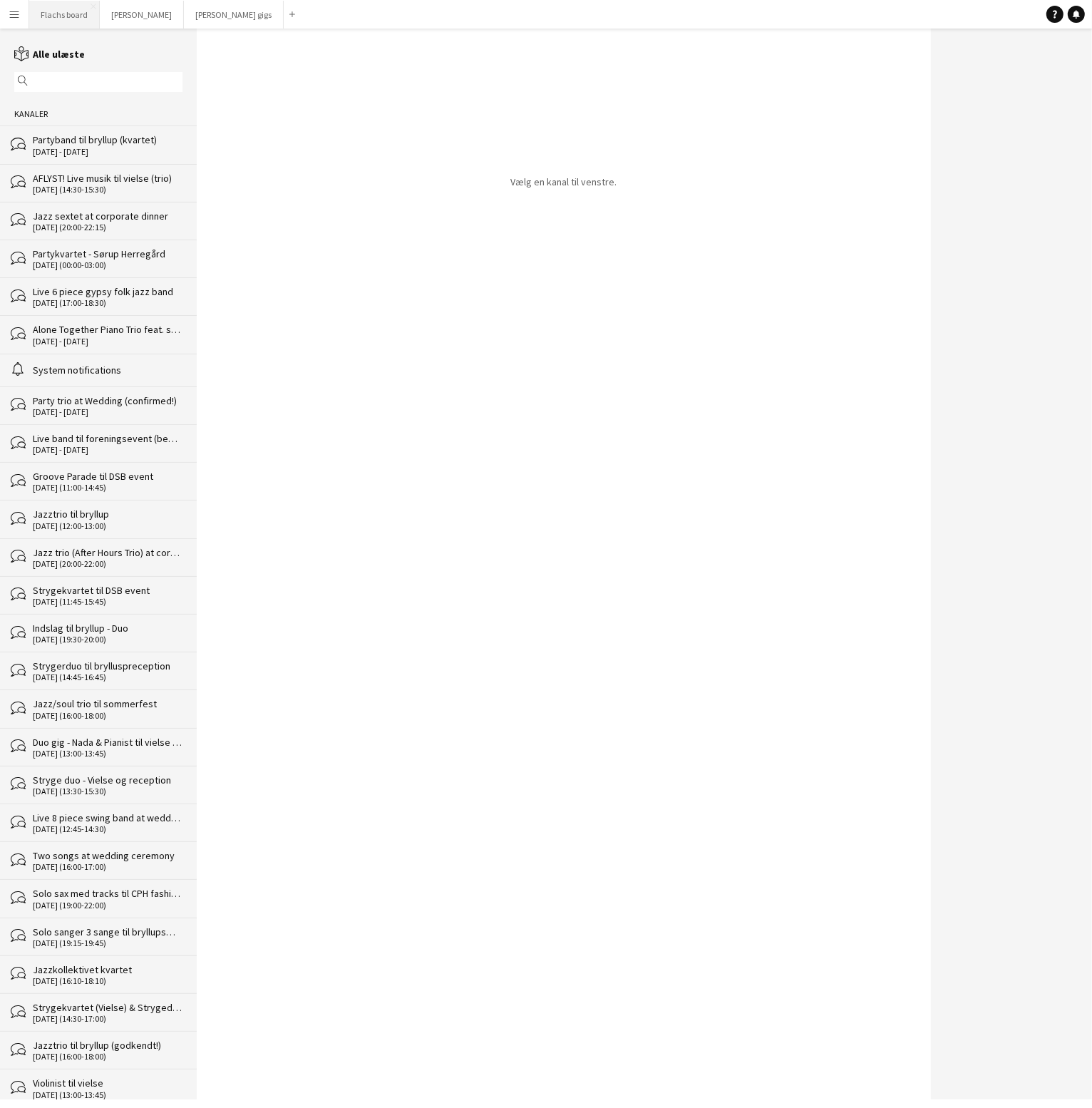
click at [45, 20] on button "Flachs board Luk" at bounding box center [65, 14] width 71 height 27
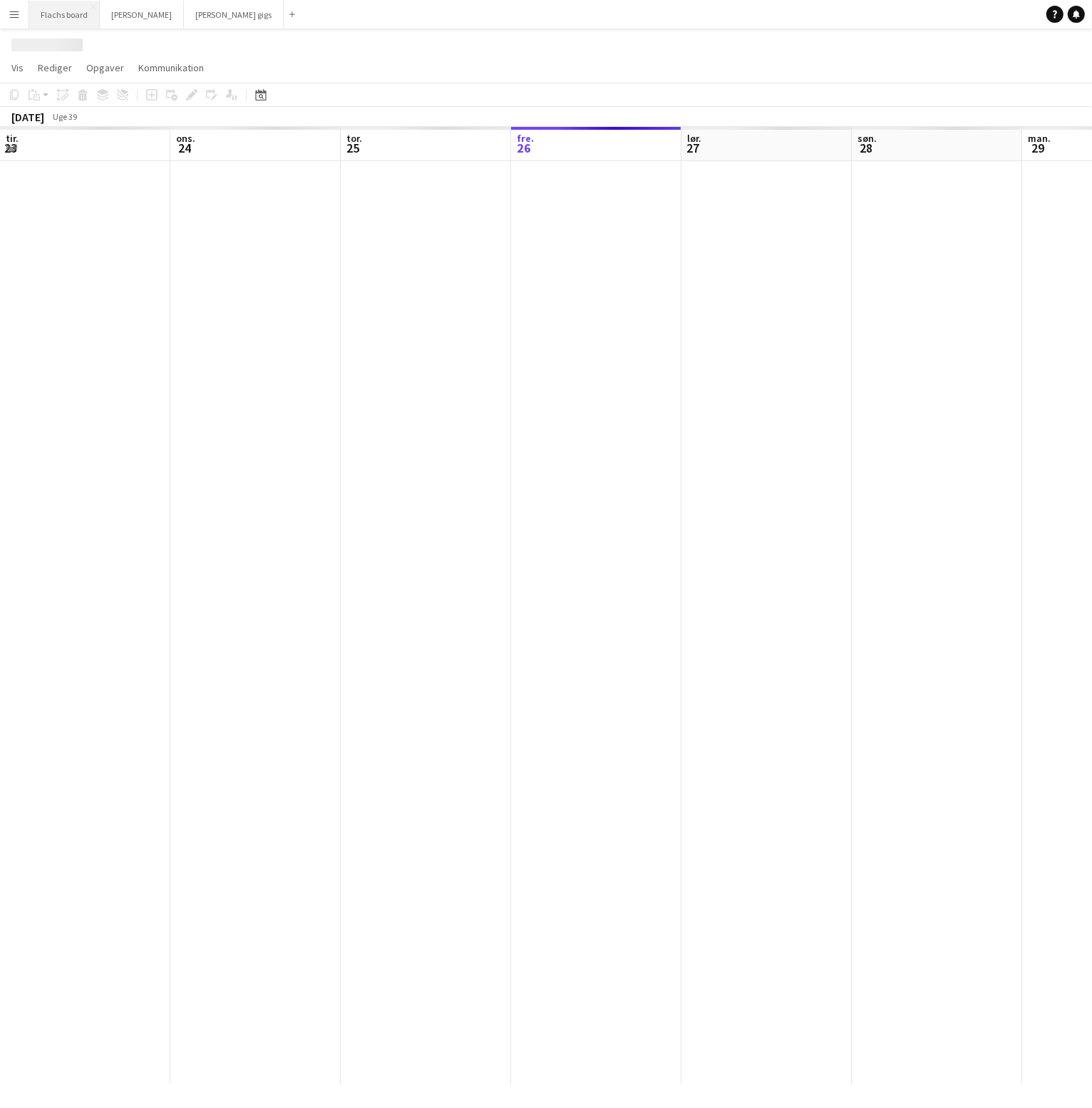
scroll to position [0, 340]
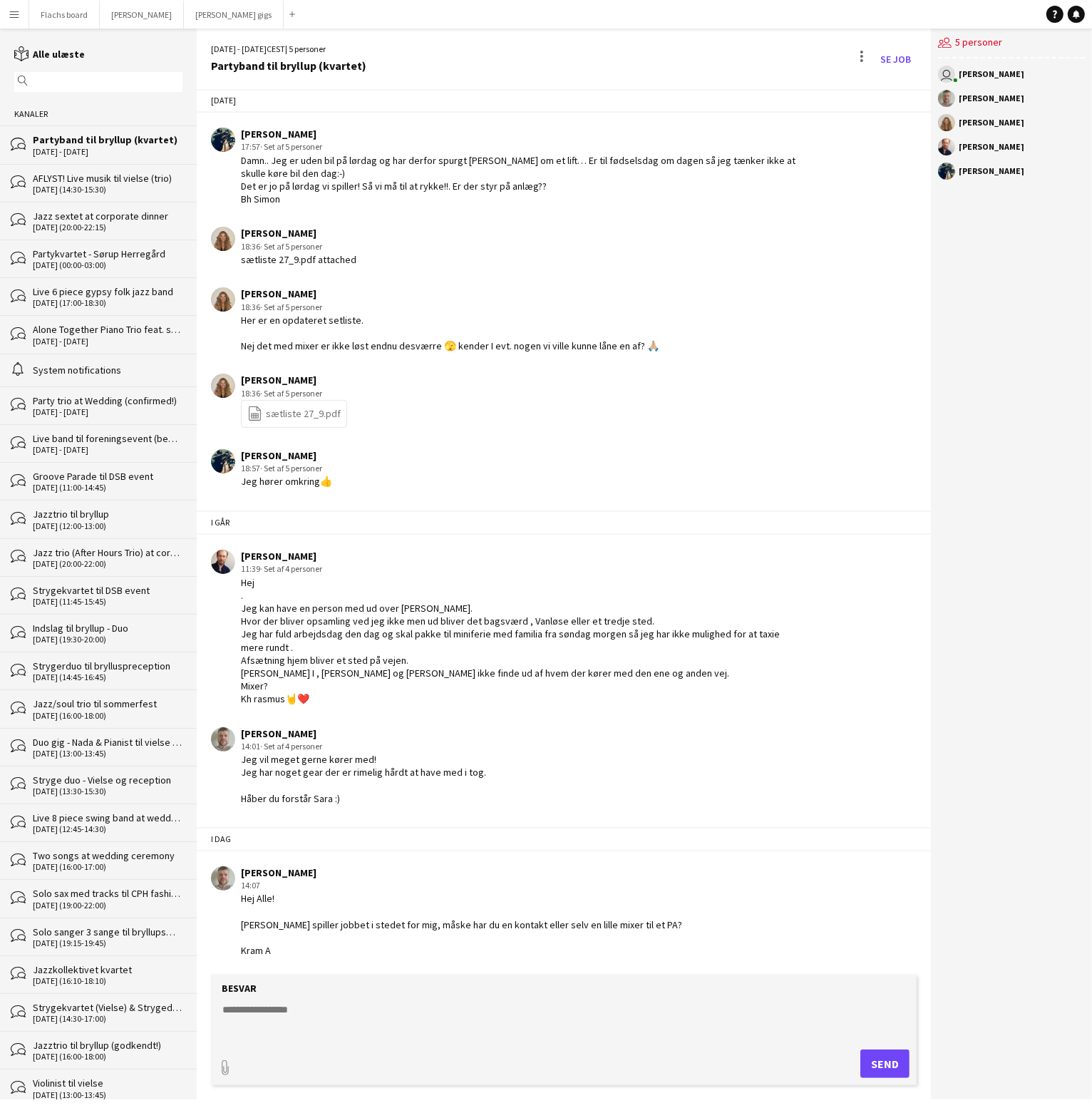
scroll to position [2332, 0]
click at [511, 1017] on textarea at bounding box center [566, 1021] width 691 height 37
click at [64, 16] on button "Flachs board Luk" at bounding box center [65, 14] width 71 height 27
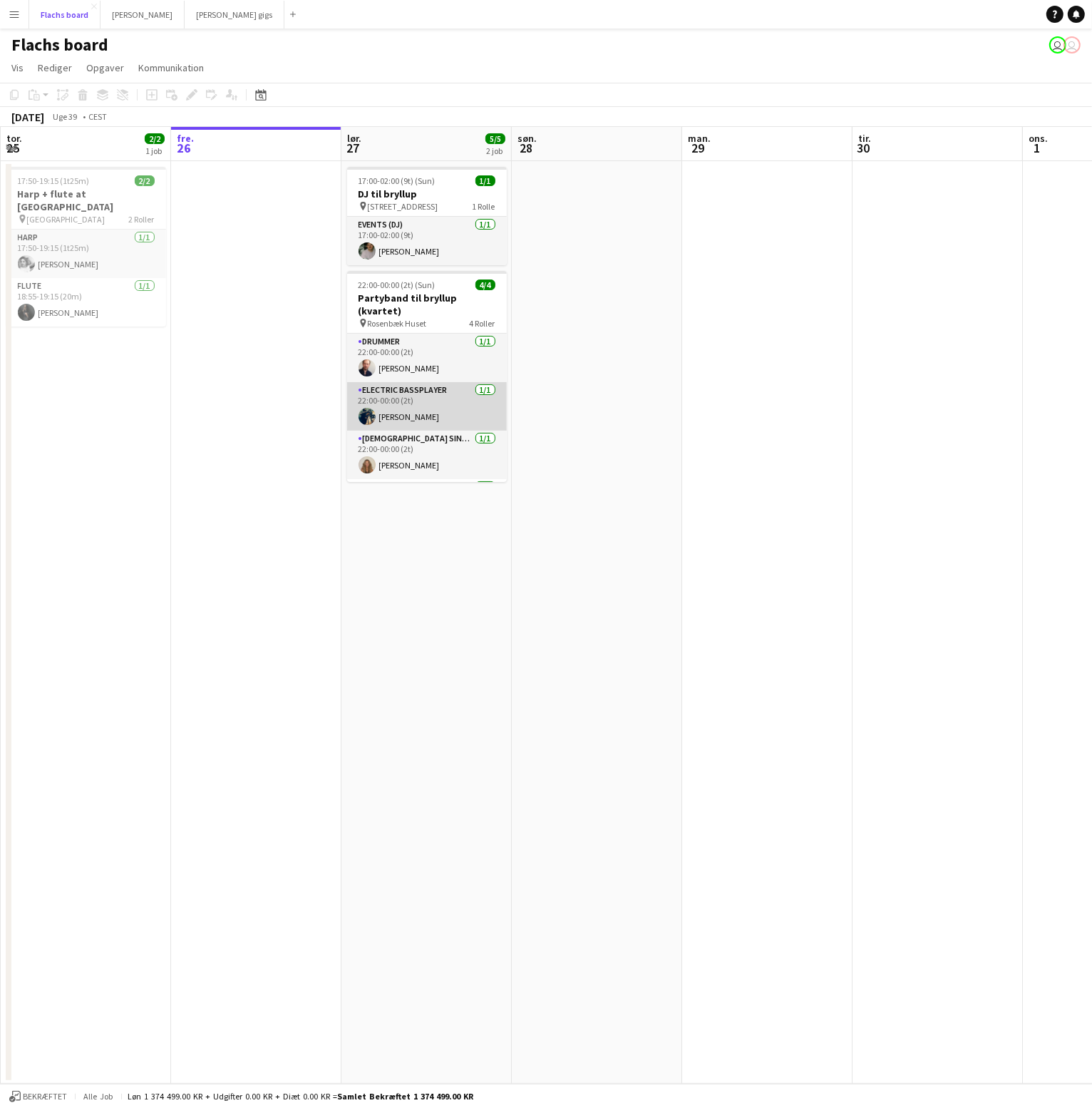
scroll to position [32, 0]
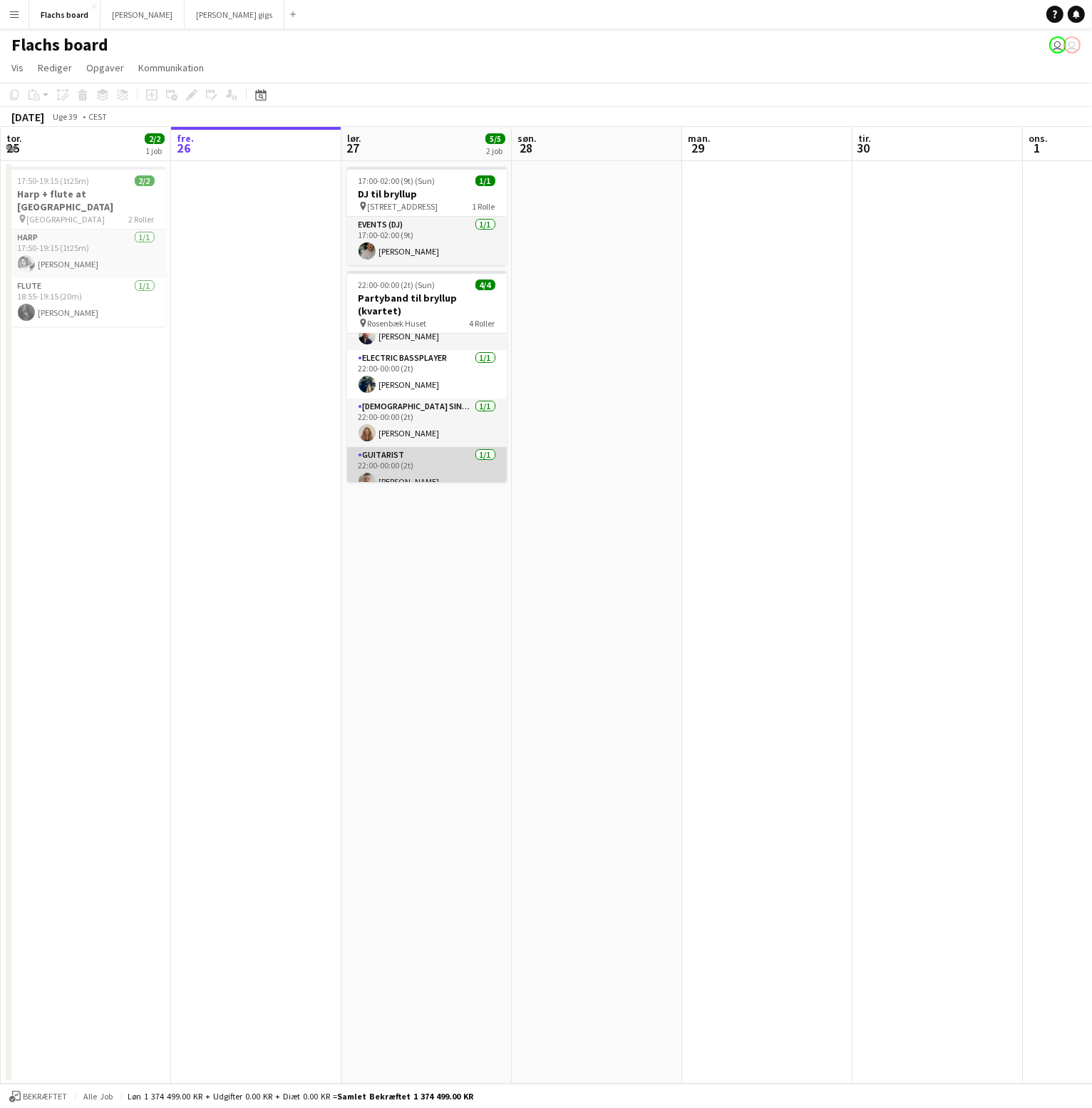
click at [430, 452] on app-card-role "Guitarist 1/1 22:00-00:00 (2t) August Campeotto" at bounding box center [427, 471] width 160 height 49
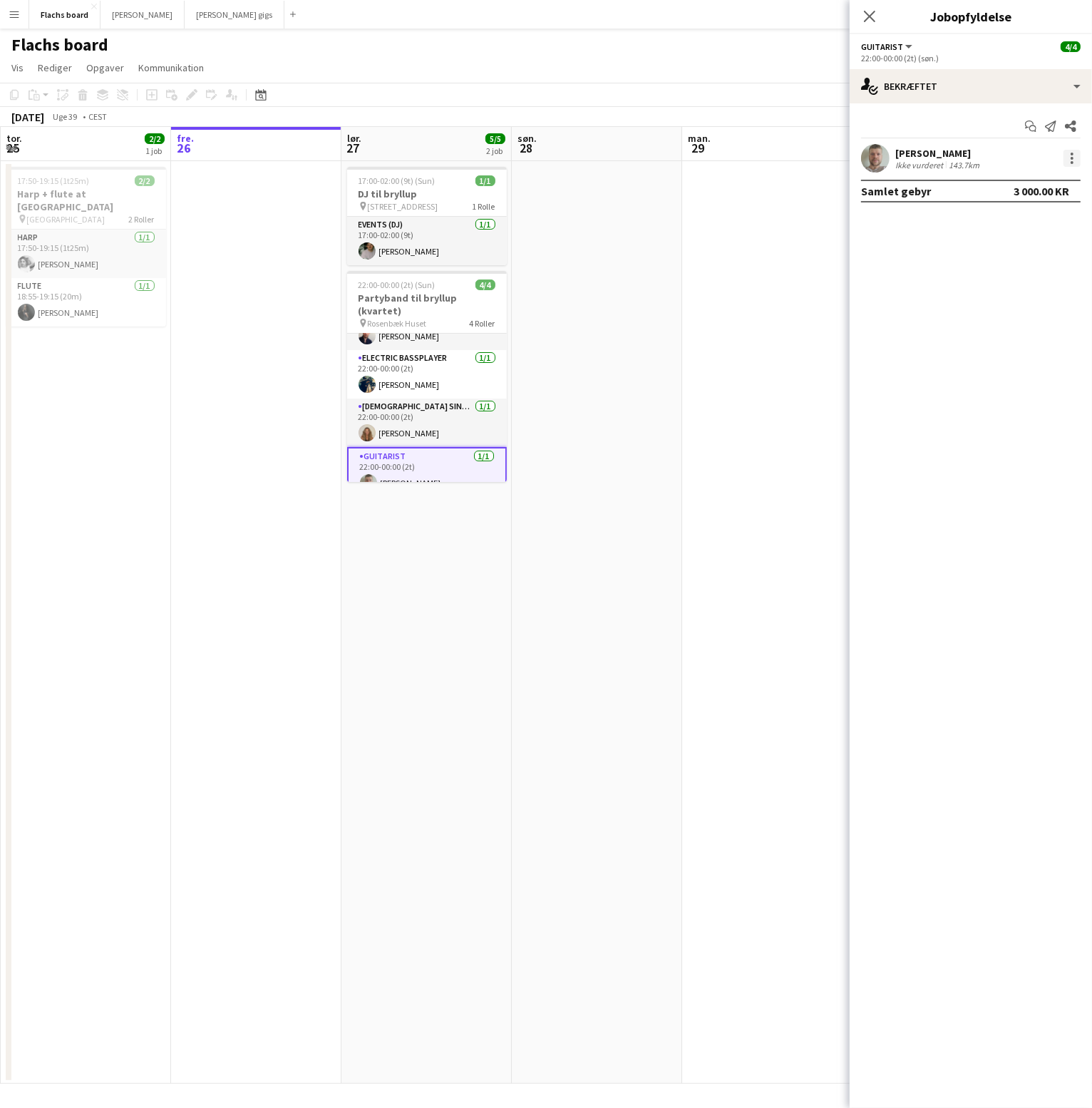
click at [1079, 153] on div at bounding box center [1072, 158] width 17 height 17
click at [1025, 329] on button "Fjern" at bounding box center [1015, 321] width 131 height 35
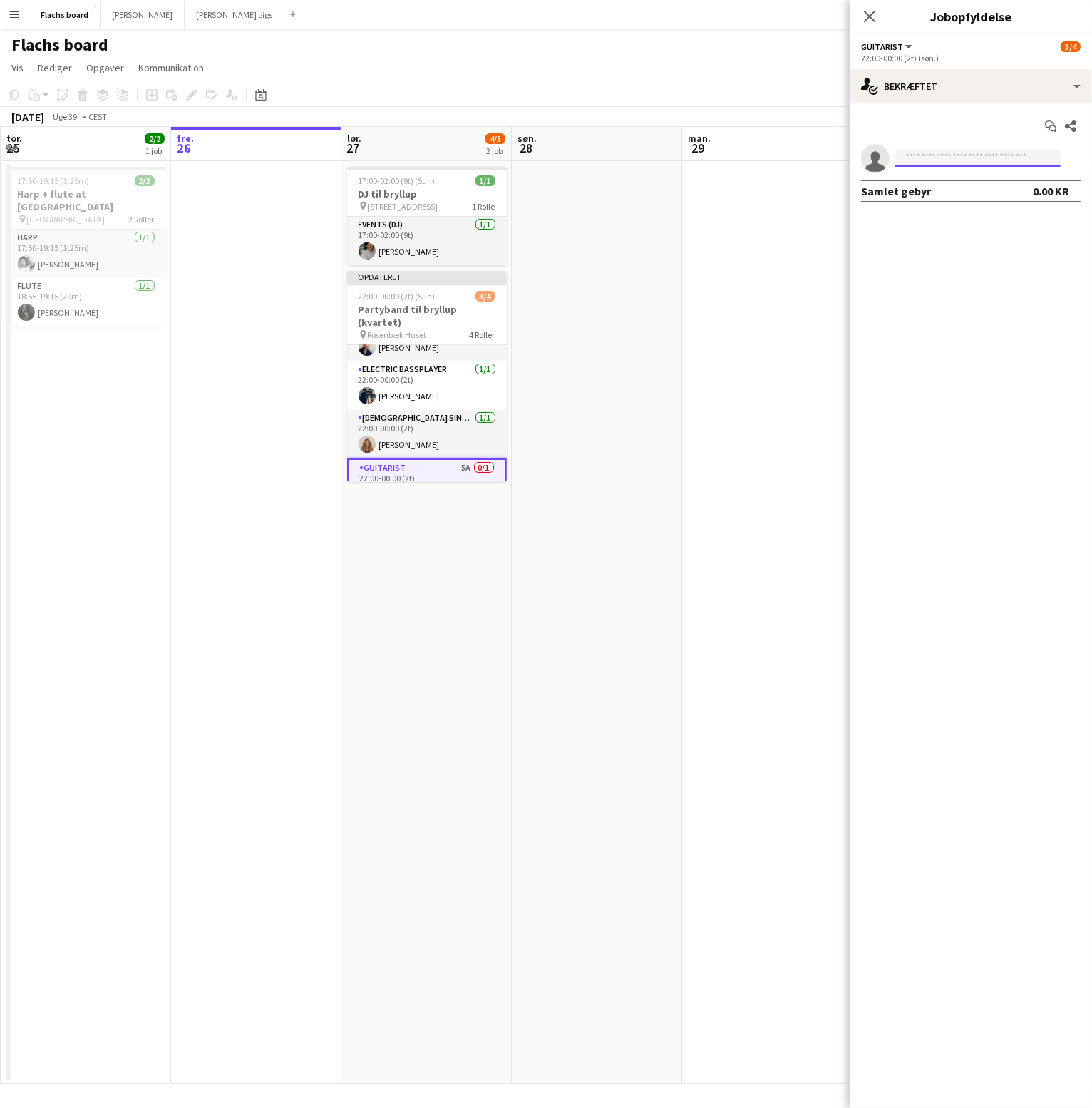
click at [955, 150] on input at bounding box center [978, 158] width 166 height 17
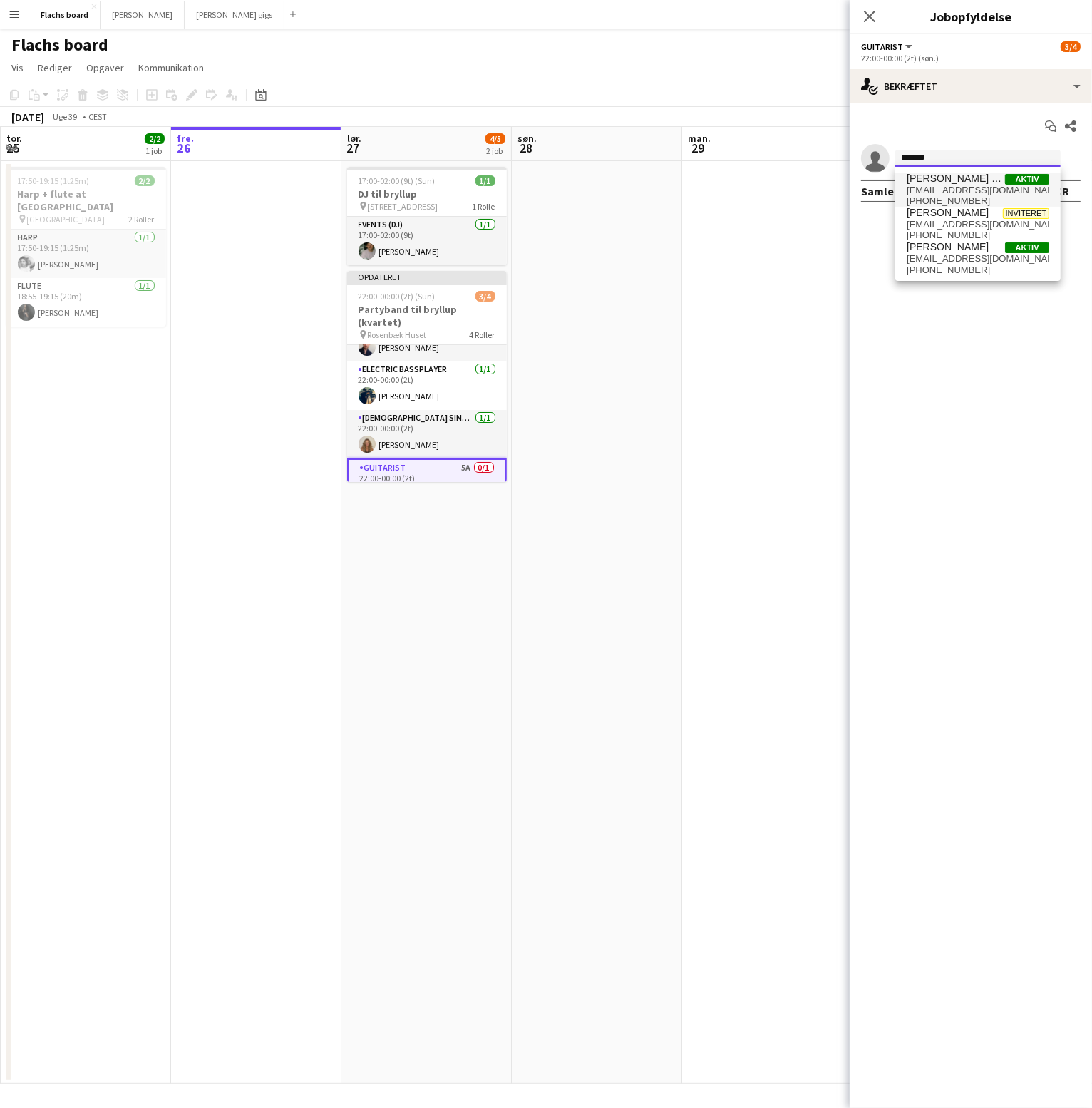
type input "*******"
click at [963, 174] on span "William Bach Gislinge" at bounding box center [956, 179] width 98 height 12
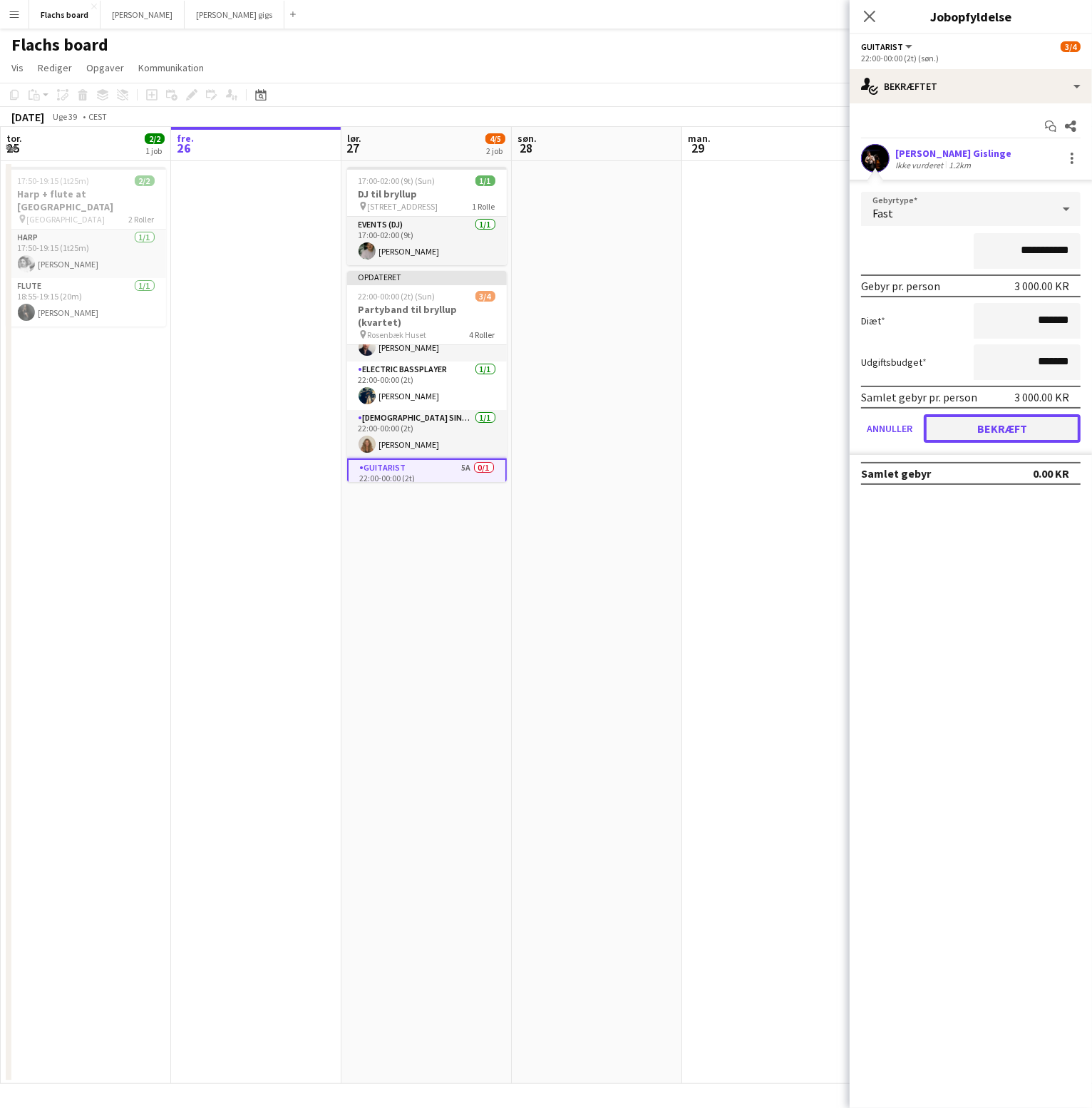
click at [1003, 417] on button "Bekræft" at bounding box center [1002, 428] width 157 height 28
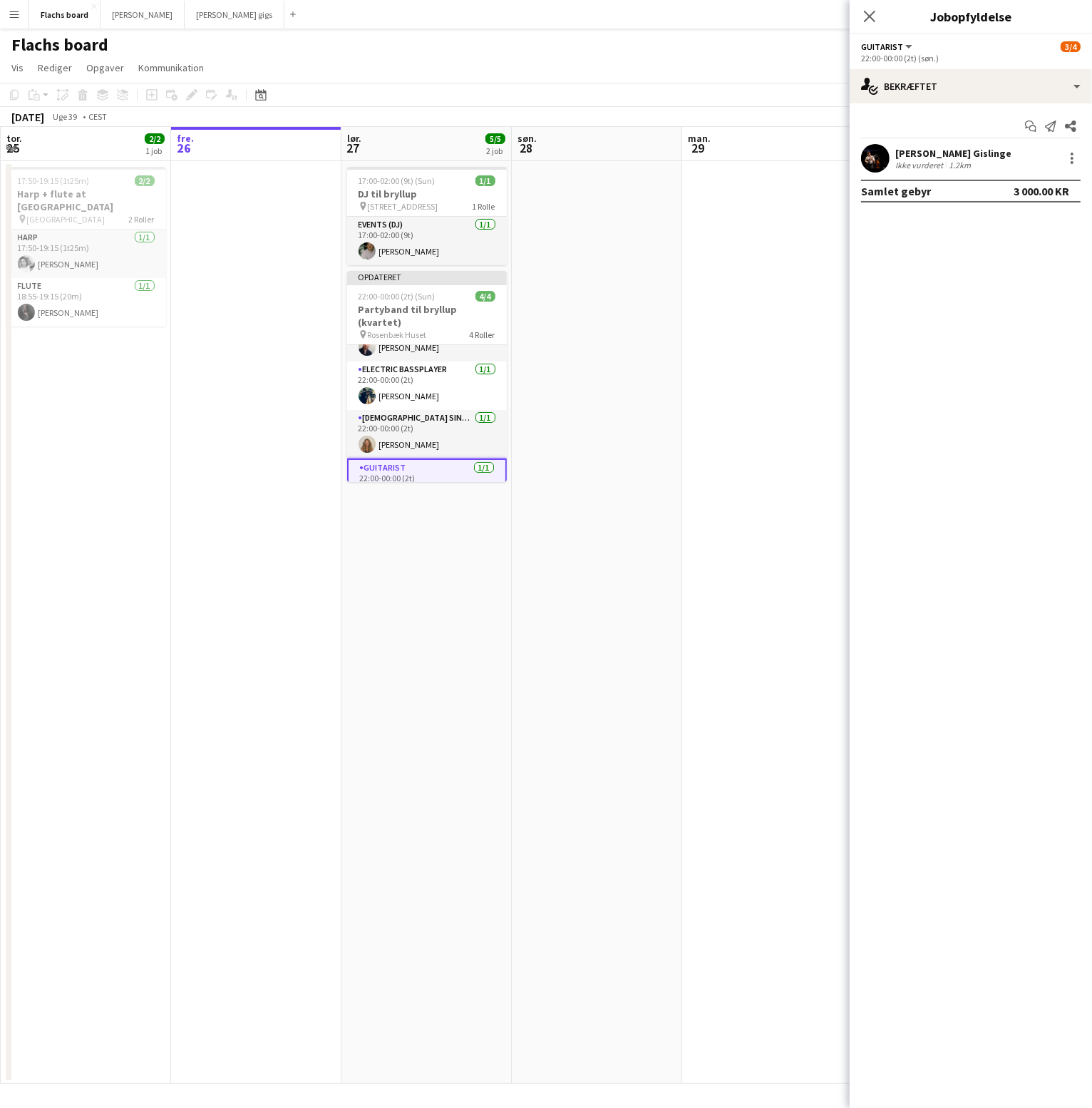
click at [870, 17] on icon at bounding box center [870, 16] width 12 height 12
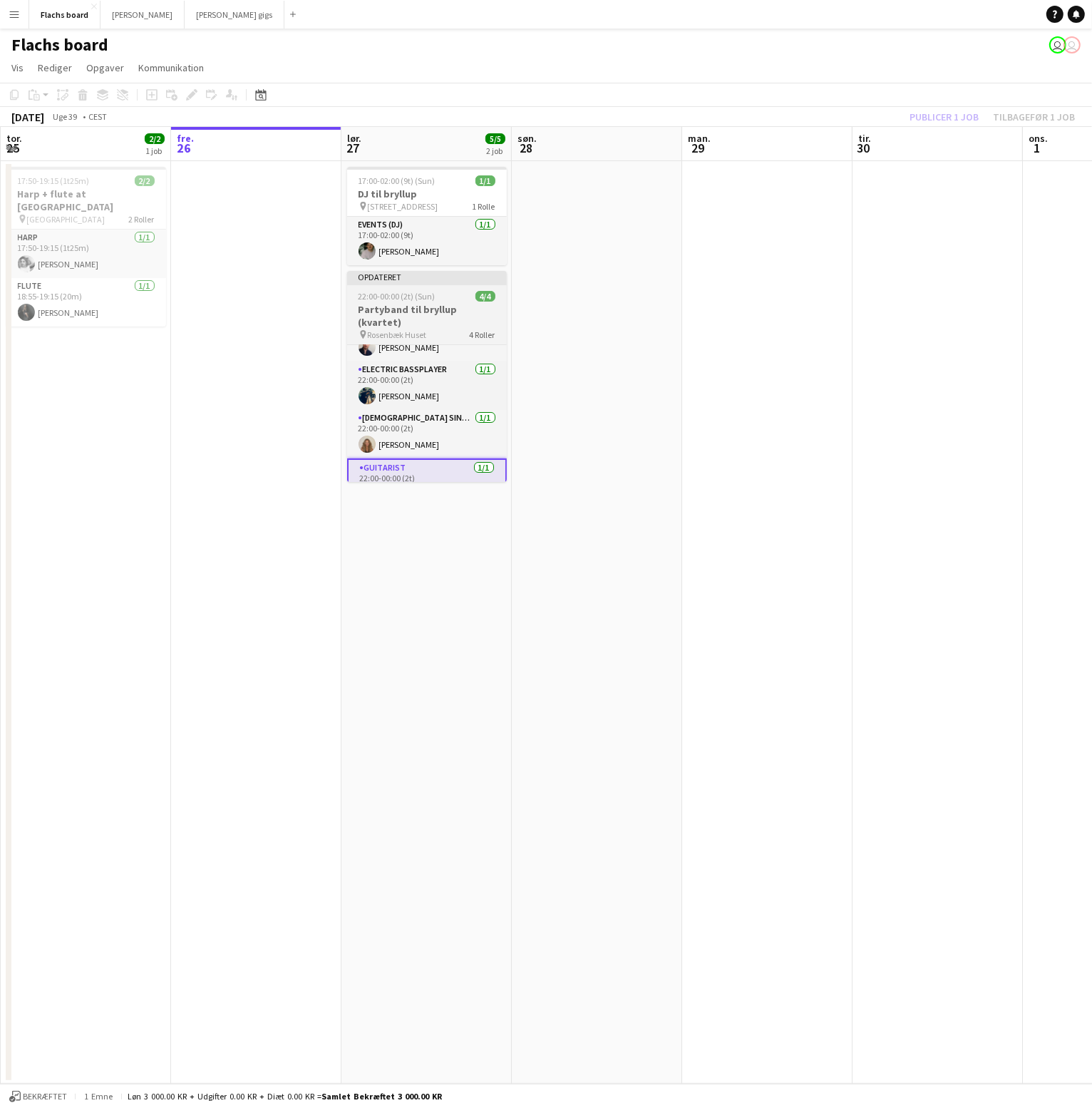
click at [485, 298] on span "4/4" at bounding box center [485, 296] width 20 height 11
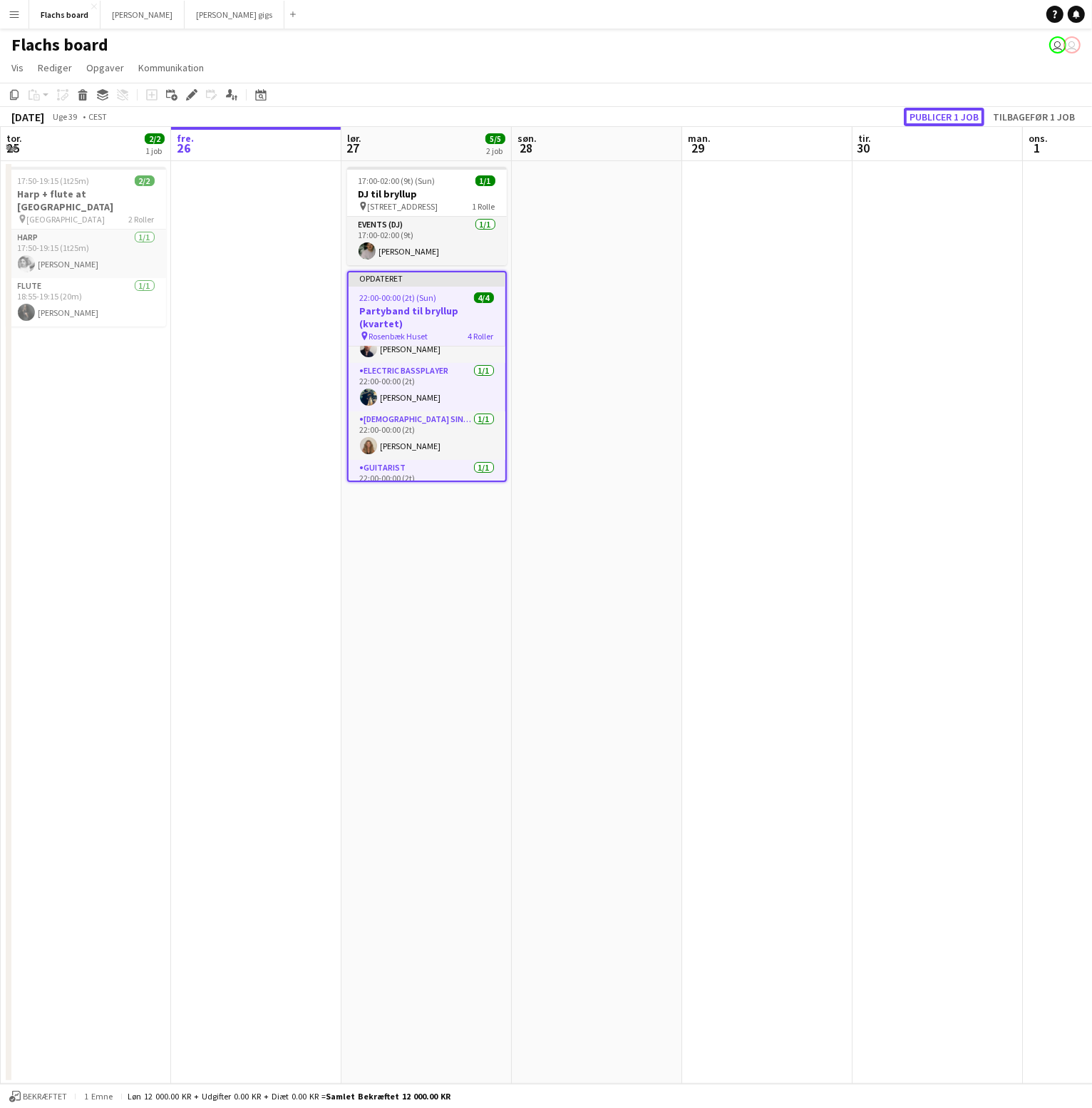
click at [940, 121] on button "Publicer 1 job" at bounding box center [944, 116] width 81 height 19
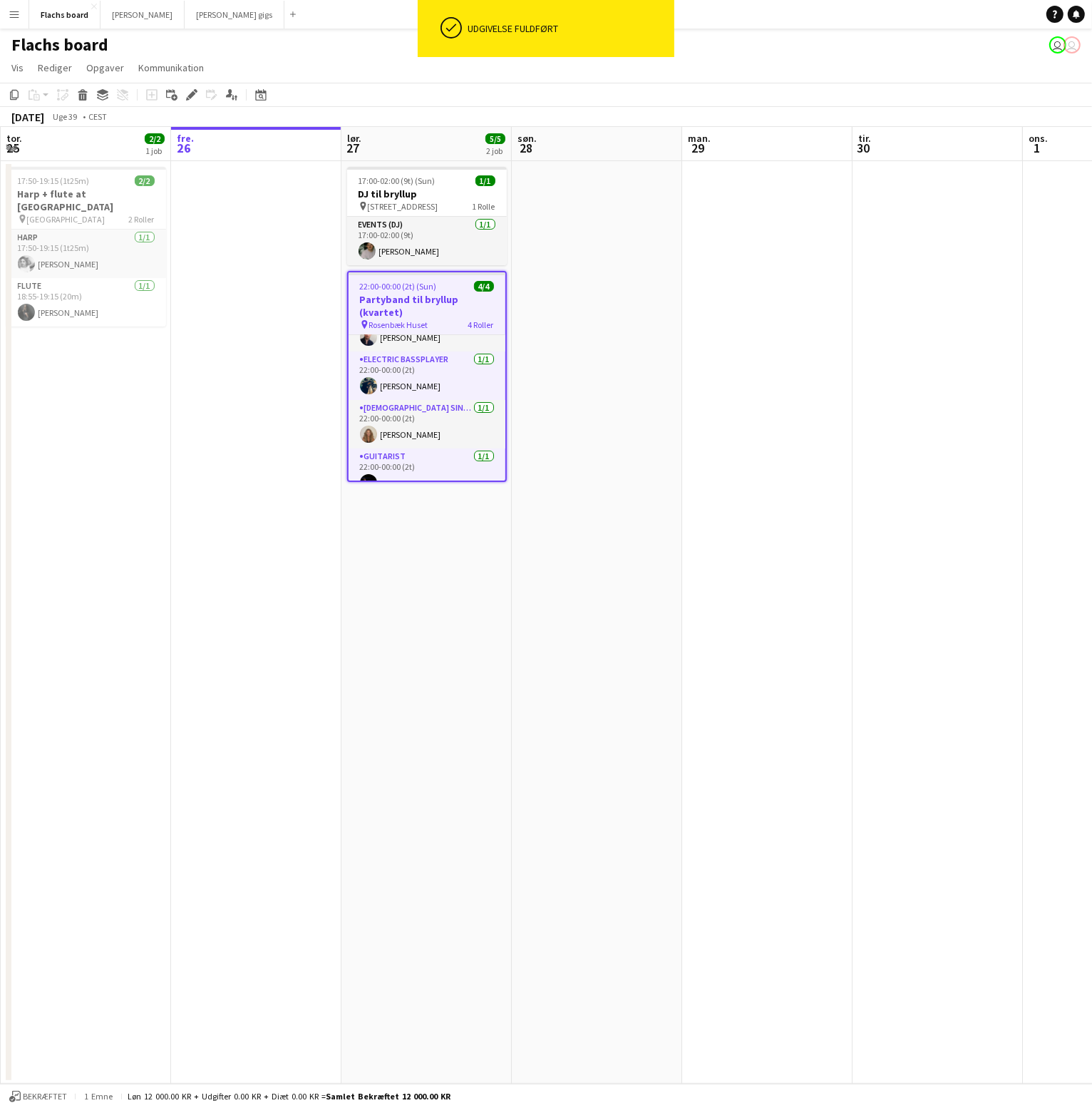
click at [20, 18] on app-icon "Menu" at bounding box center [14, 14] width 12 height 12
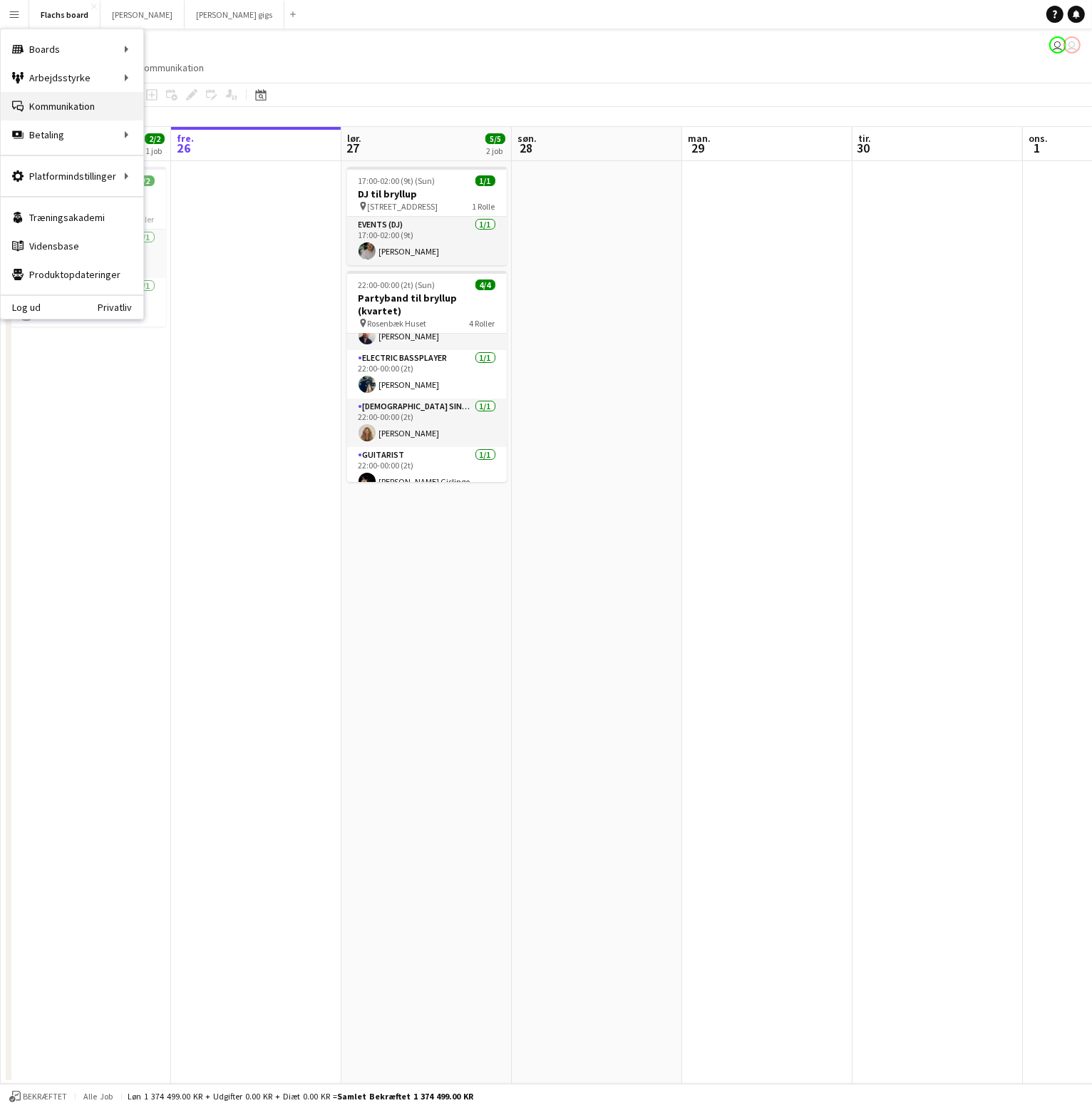
click at [55, 99] on link "Kommunikation Kommunikation" at bounding box center [72, 106] width 143 height 28
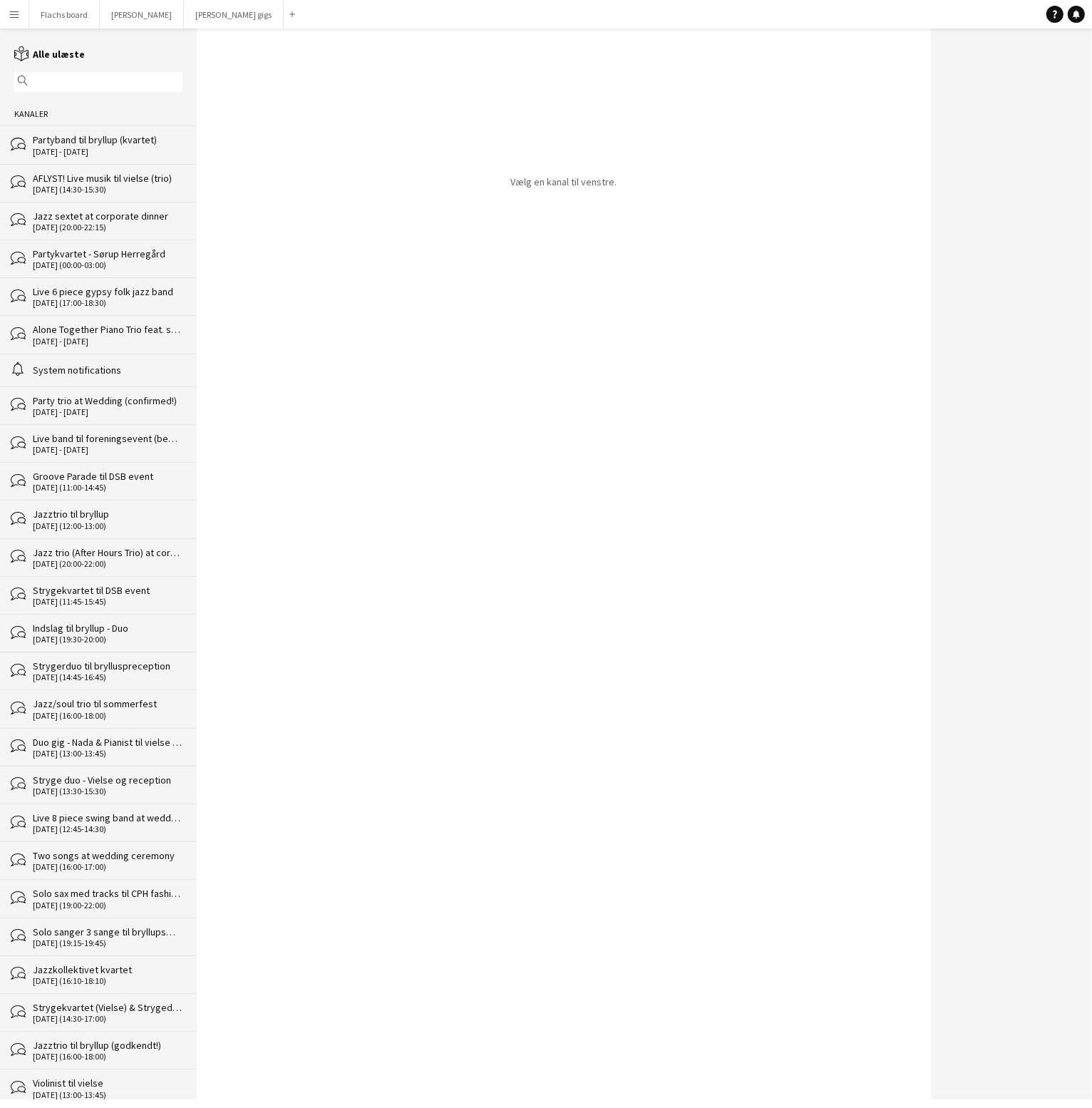
click at [76, 140] on div "Partyband til bryllup (kvartet)" at bounding box center [107, 139] width 150 height 12
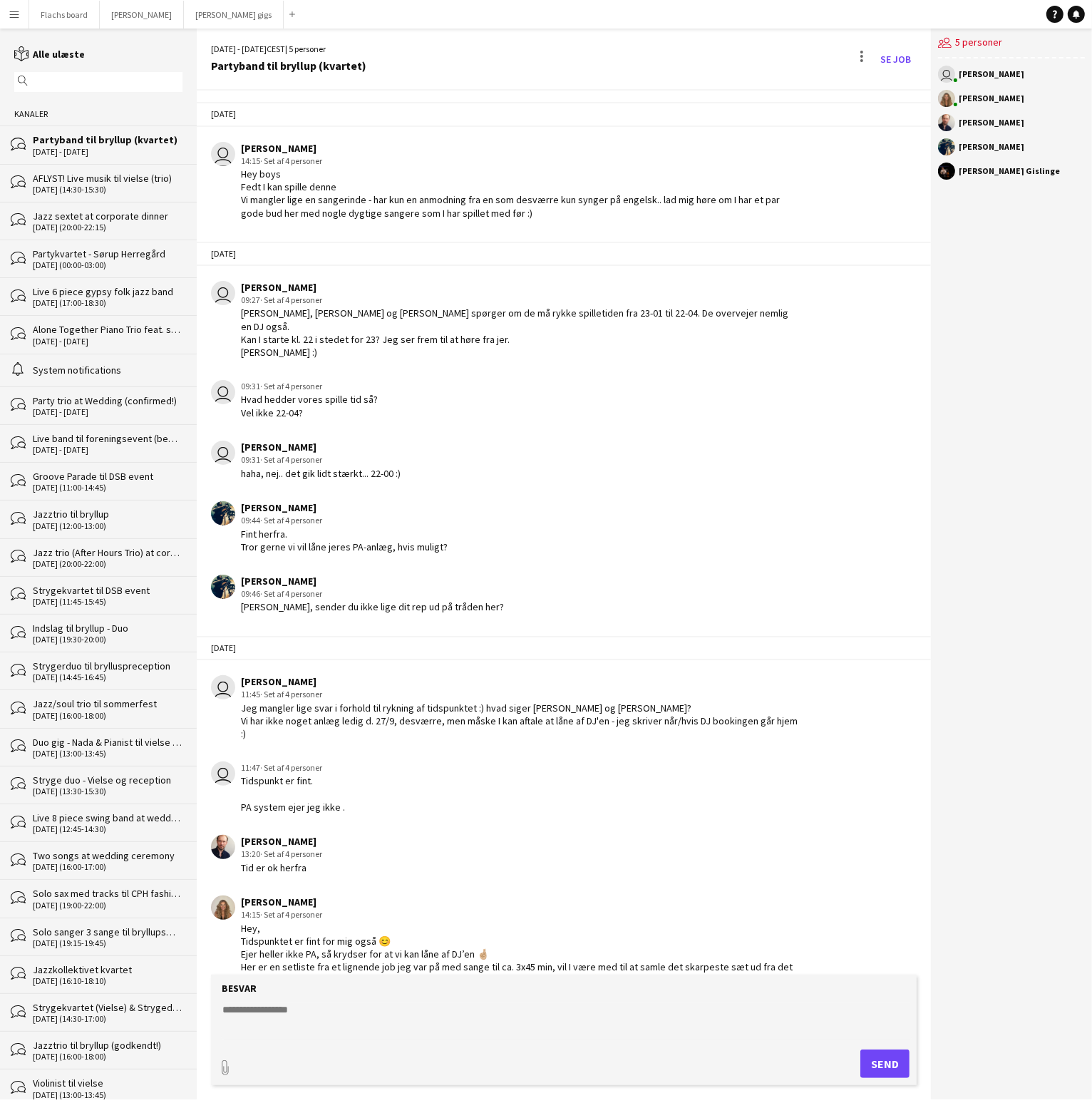
scroll to position [2267, 0]
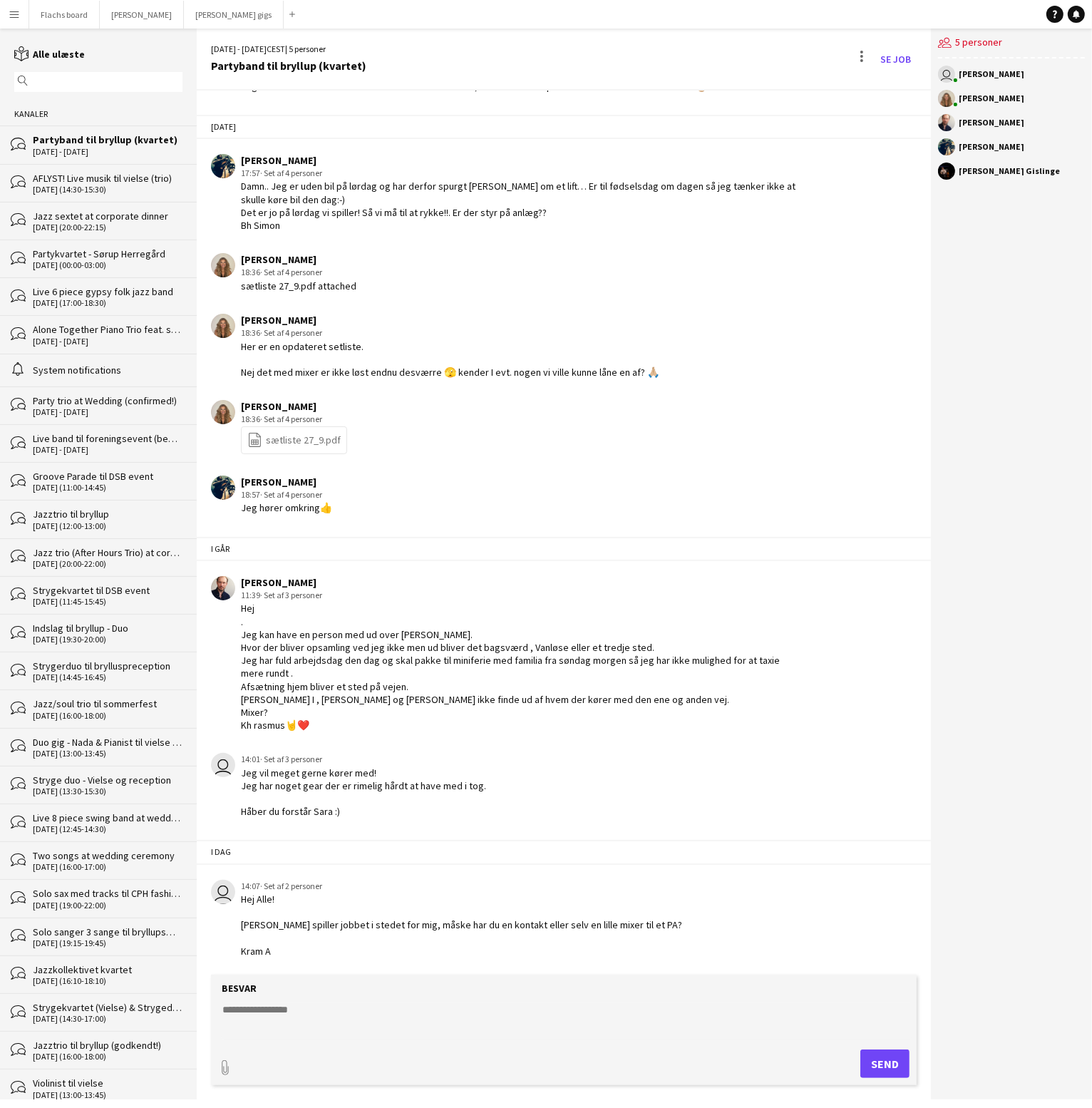
click at [491, 1002] on form "Besvar paperclip Send" at bounding box center [564, 1029] width 706 height 111
click at [491, 1003] on textarea at bounding box center [566, 1021] width 691 height 37
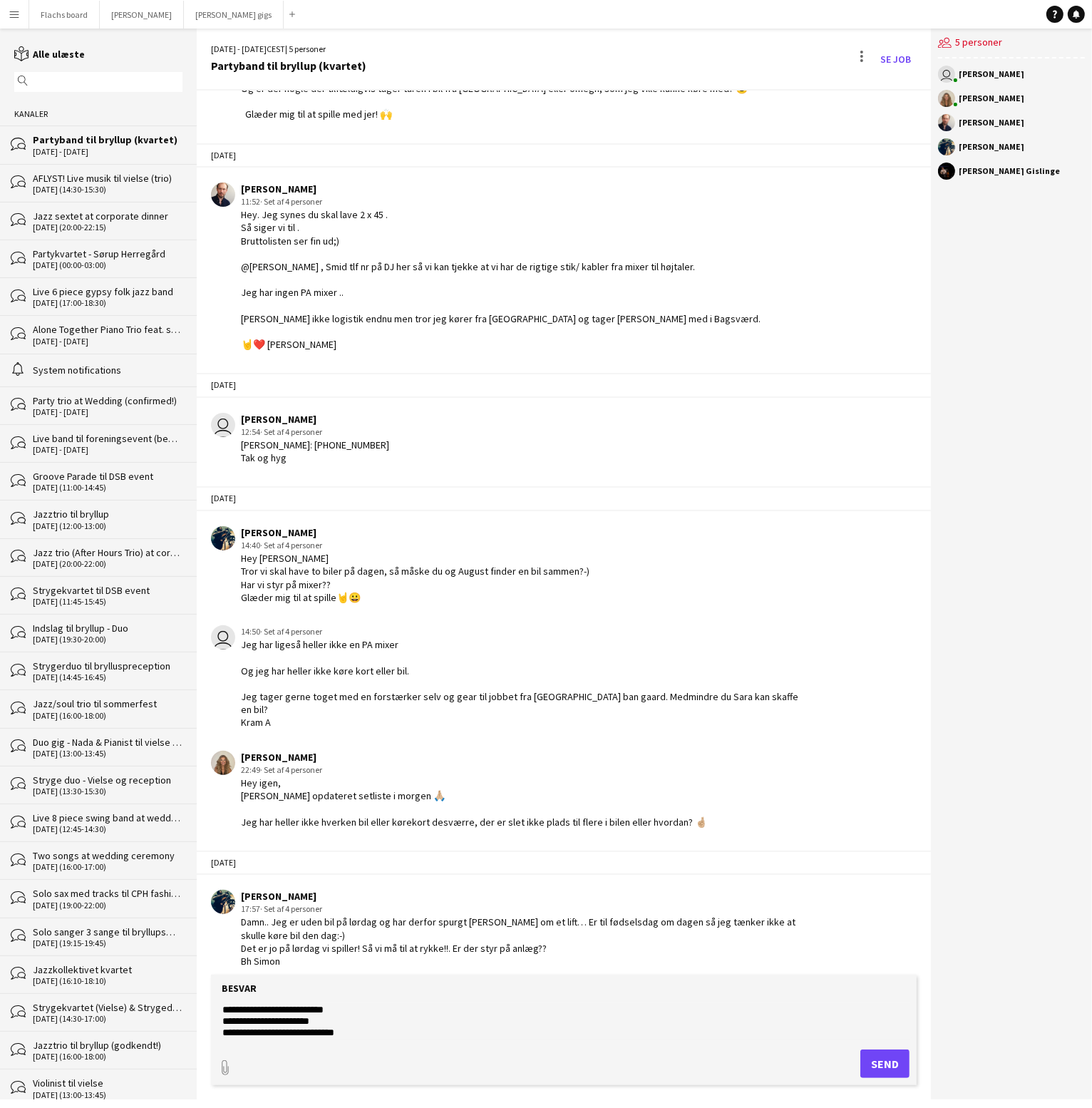
scroll to position [1558, 0]
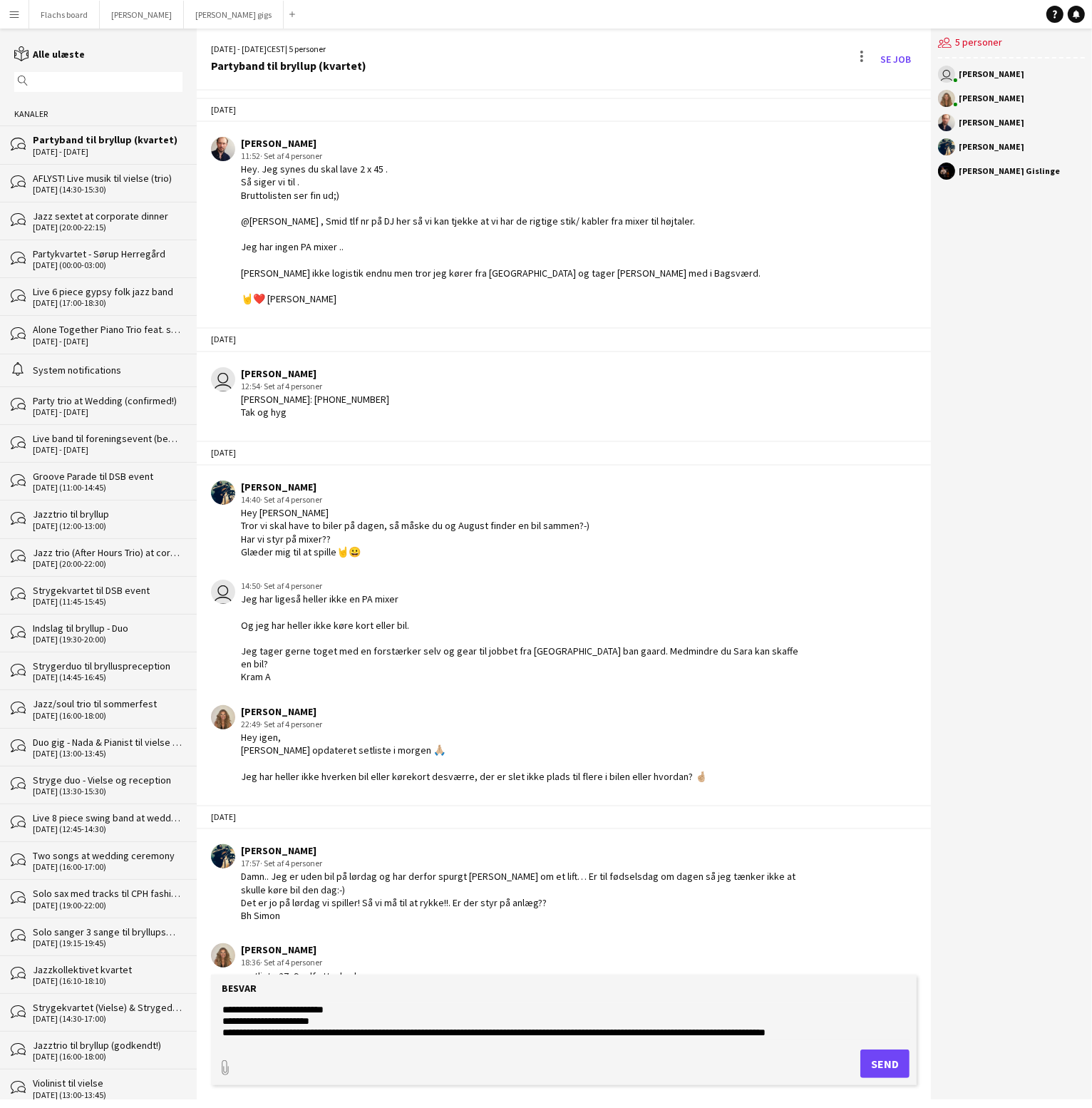
click at [387, 1029] on textarea "**********" at bounding box center [566, 1021] width 691 height 37
click at [856, 1030] on textarea "**********" at bounding box center [566, 1021] width 691 height 37
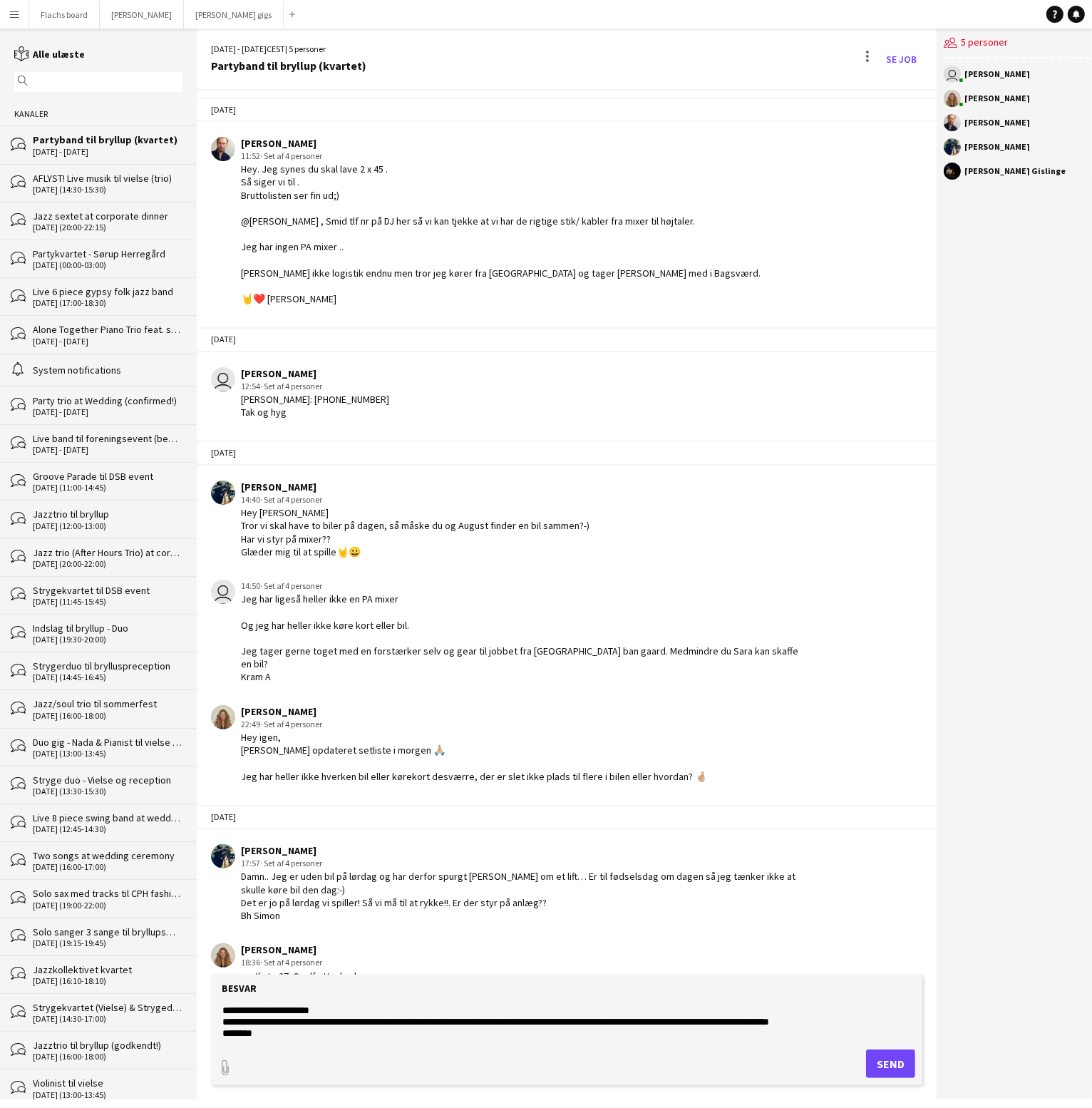
type textarea "**********"
click at [897, 1062] on button "Send" at bounding box center [890, 1064] width 49 height 28
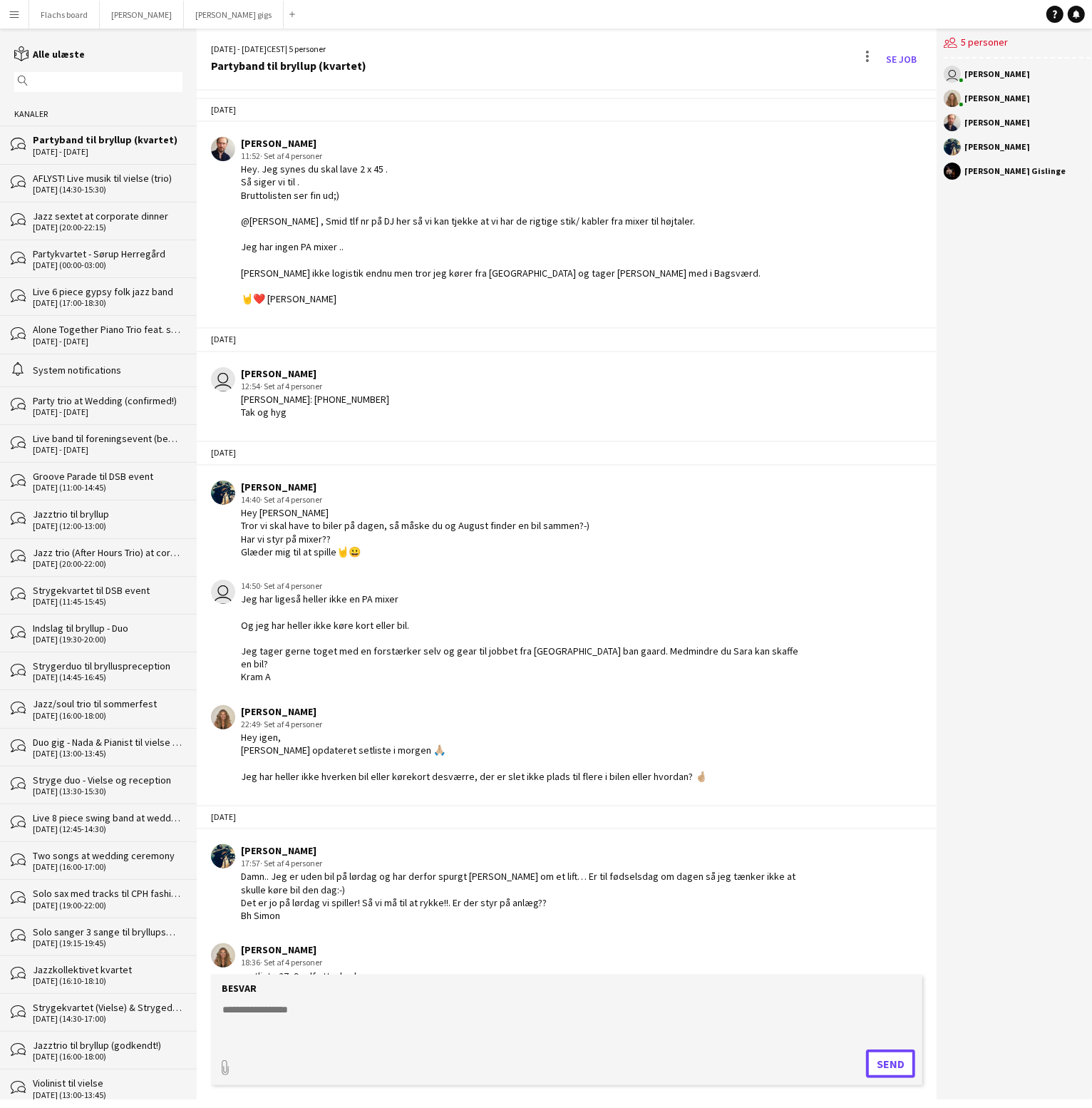
scroll to position [2367, 0]
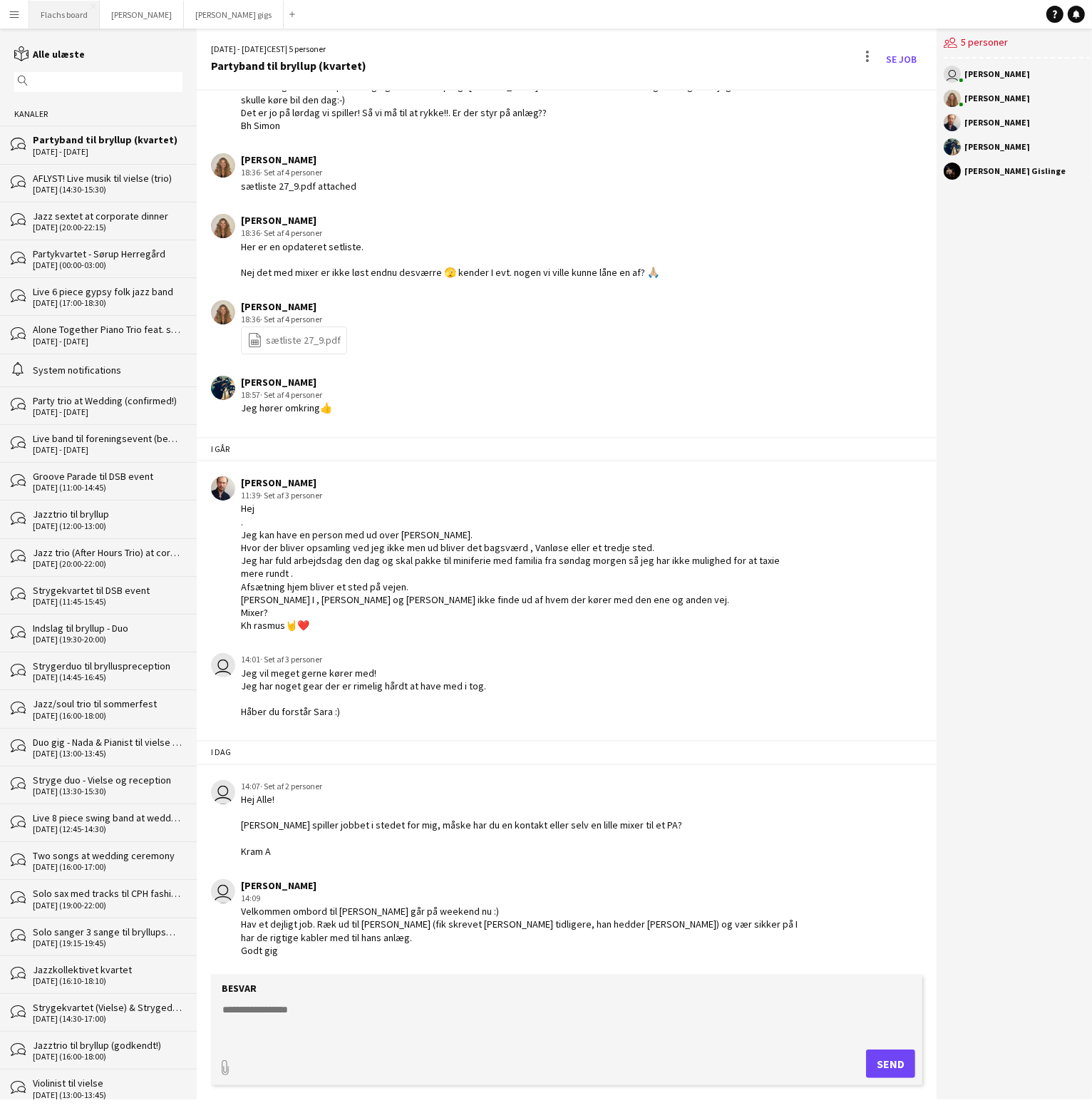
click at [66, 17] on button "Flachs board Luk" at bounding box center [65, 14] width 71 height 27
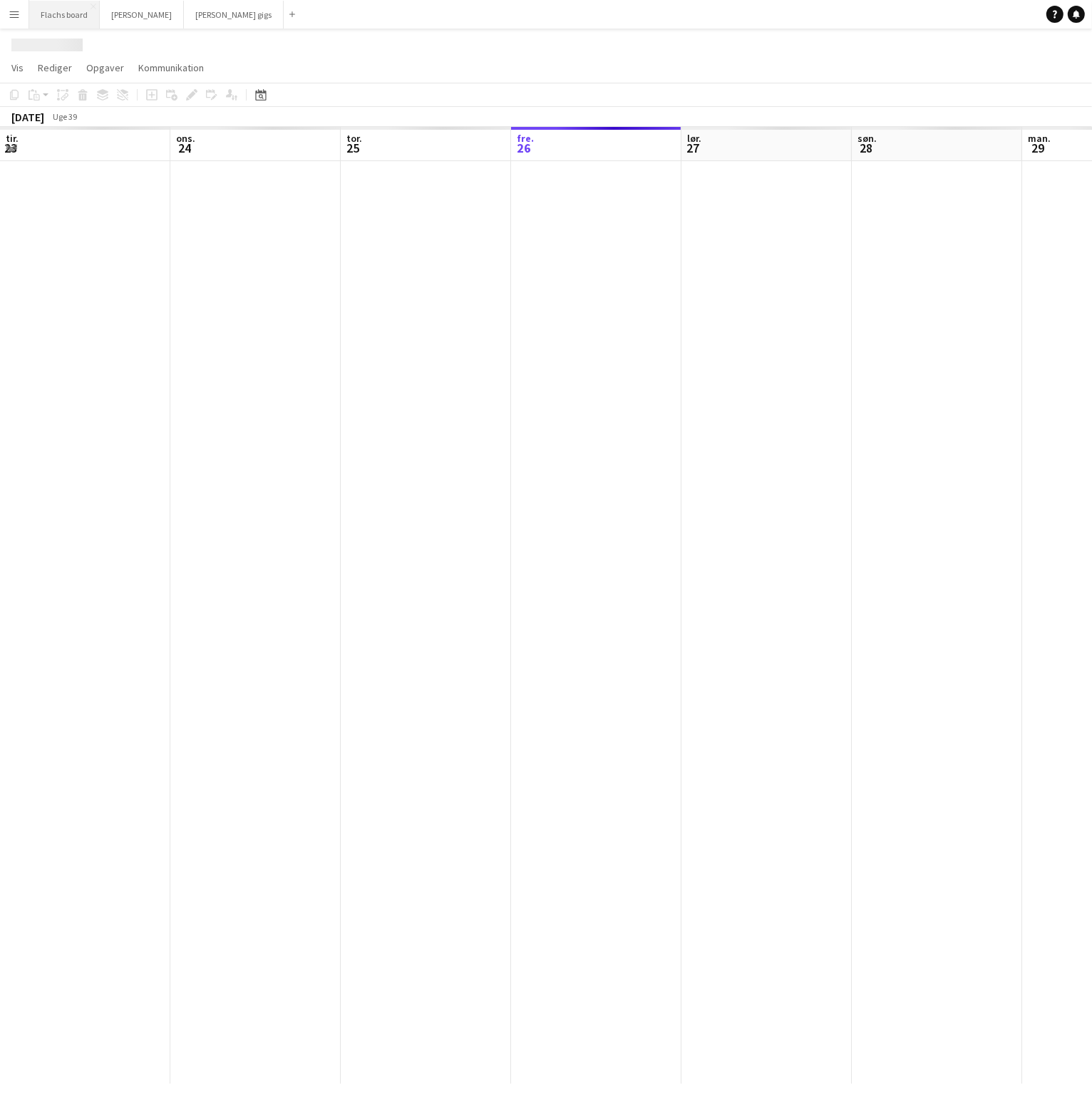
scroll to position [0, 340]
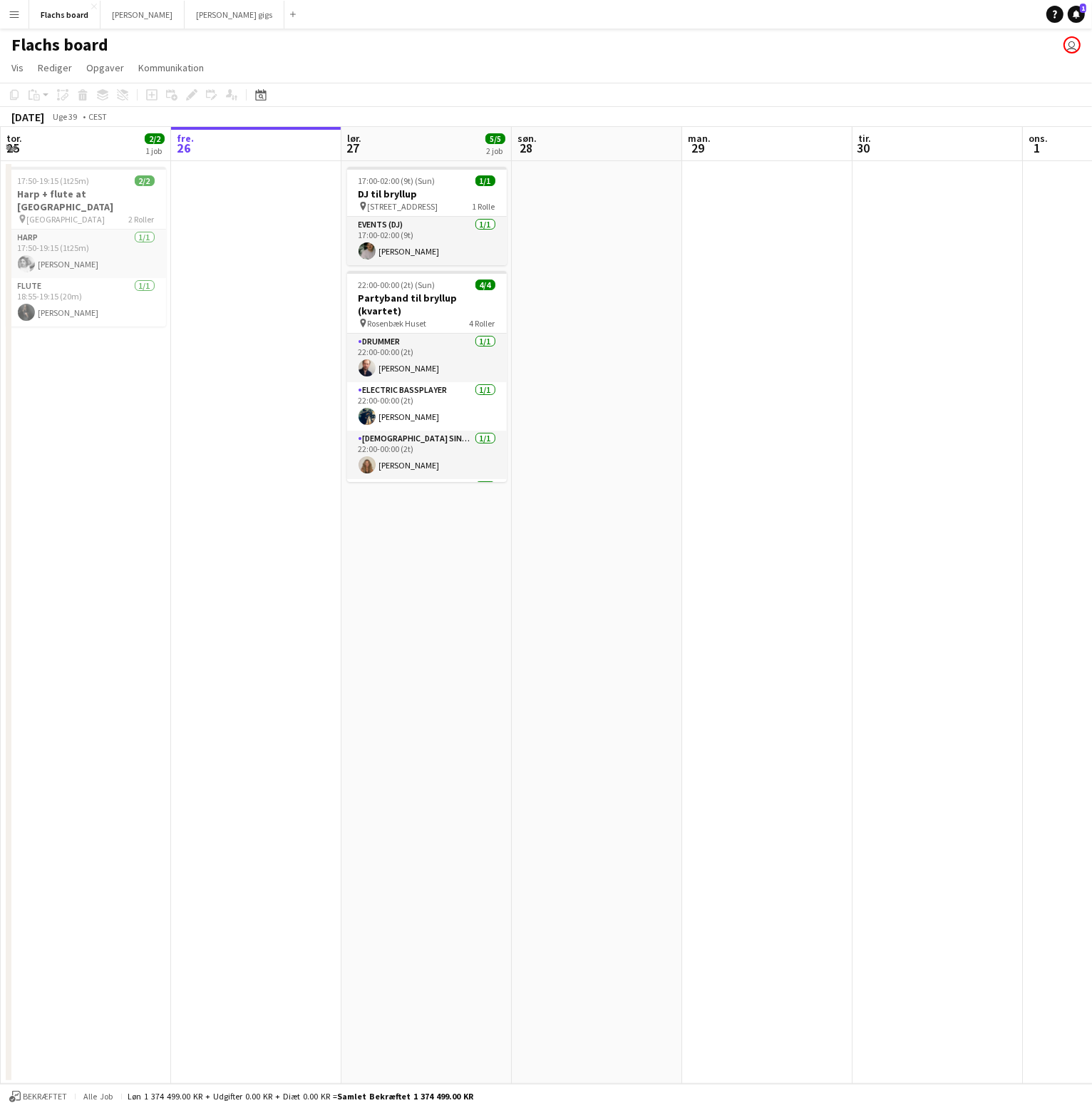
click at [19, 15] on app-icon "Menu" at bounding box center [14, 14] width 12 height 12
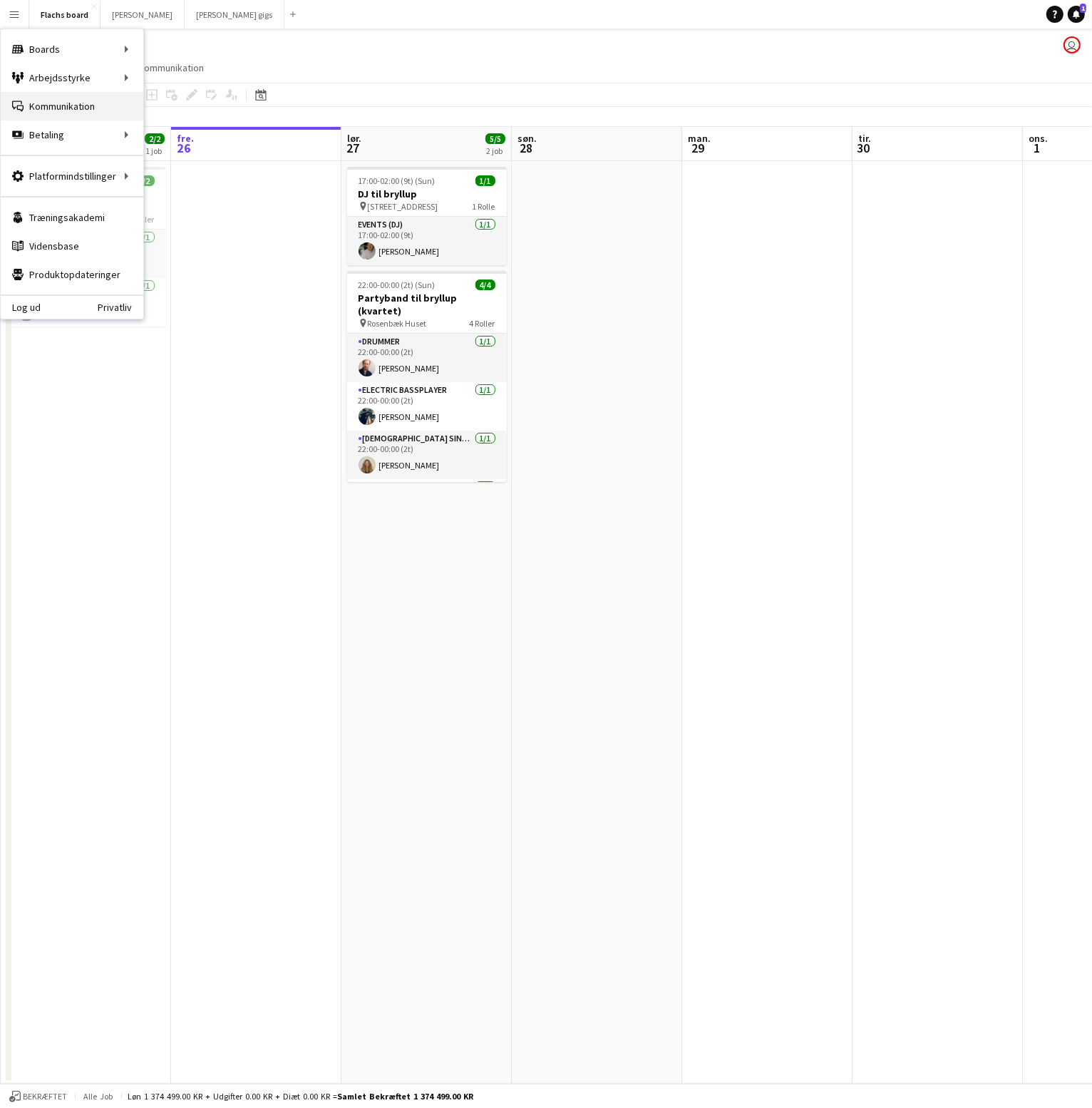
click at [35, 103] on link "Kommunikation Kommunikation" at bounding box center [72, 106] width 143 height 28
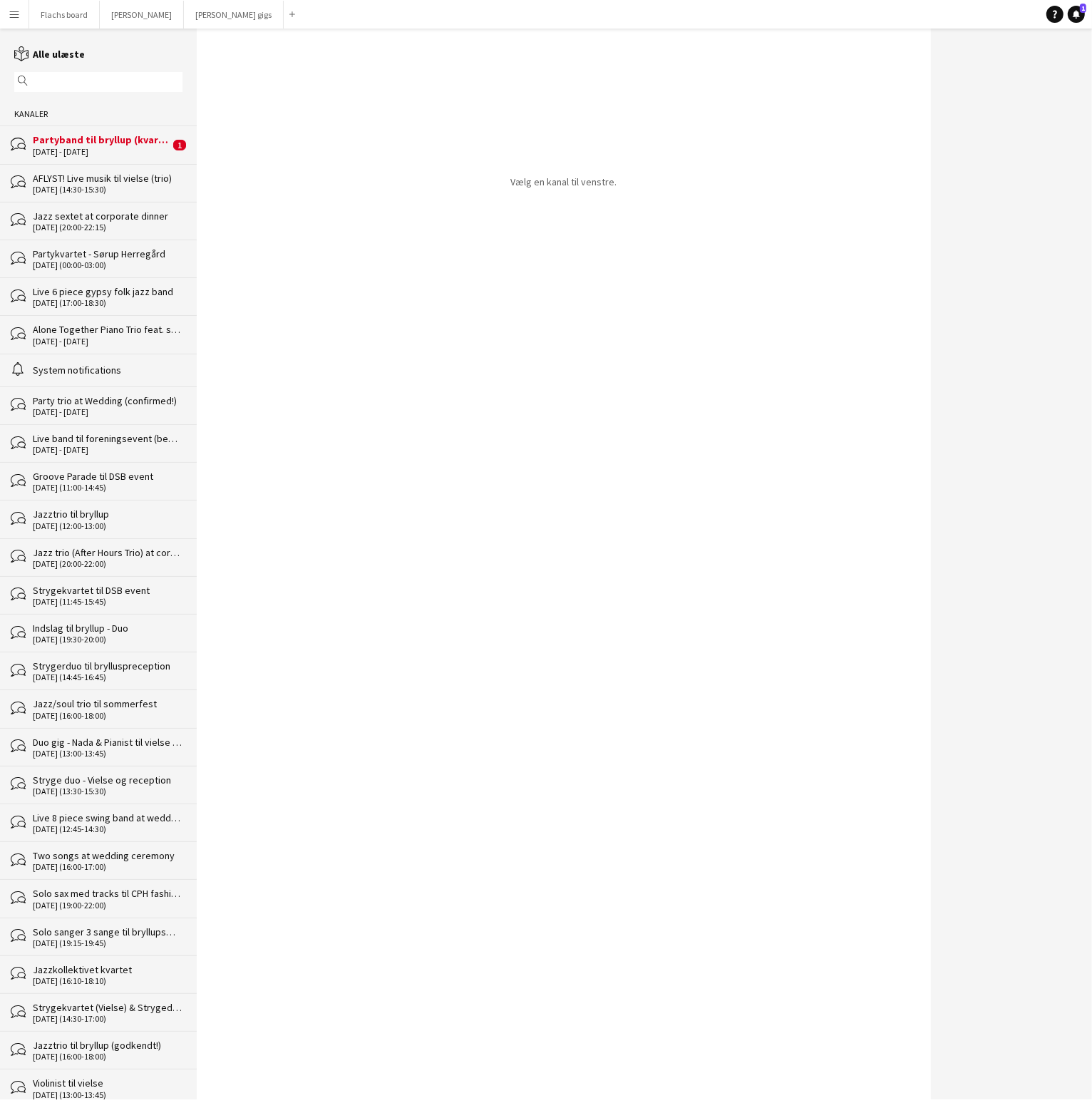
click at [46, 130] on div "bubbles Partyband til bryllup (kvartet) 27 - 28 Sep 2025 1" at bounding box center [98, 144] width 197 height 38
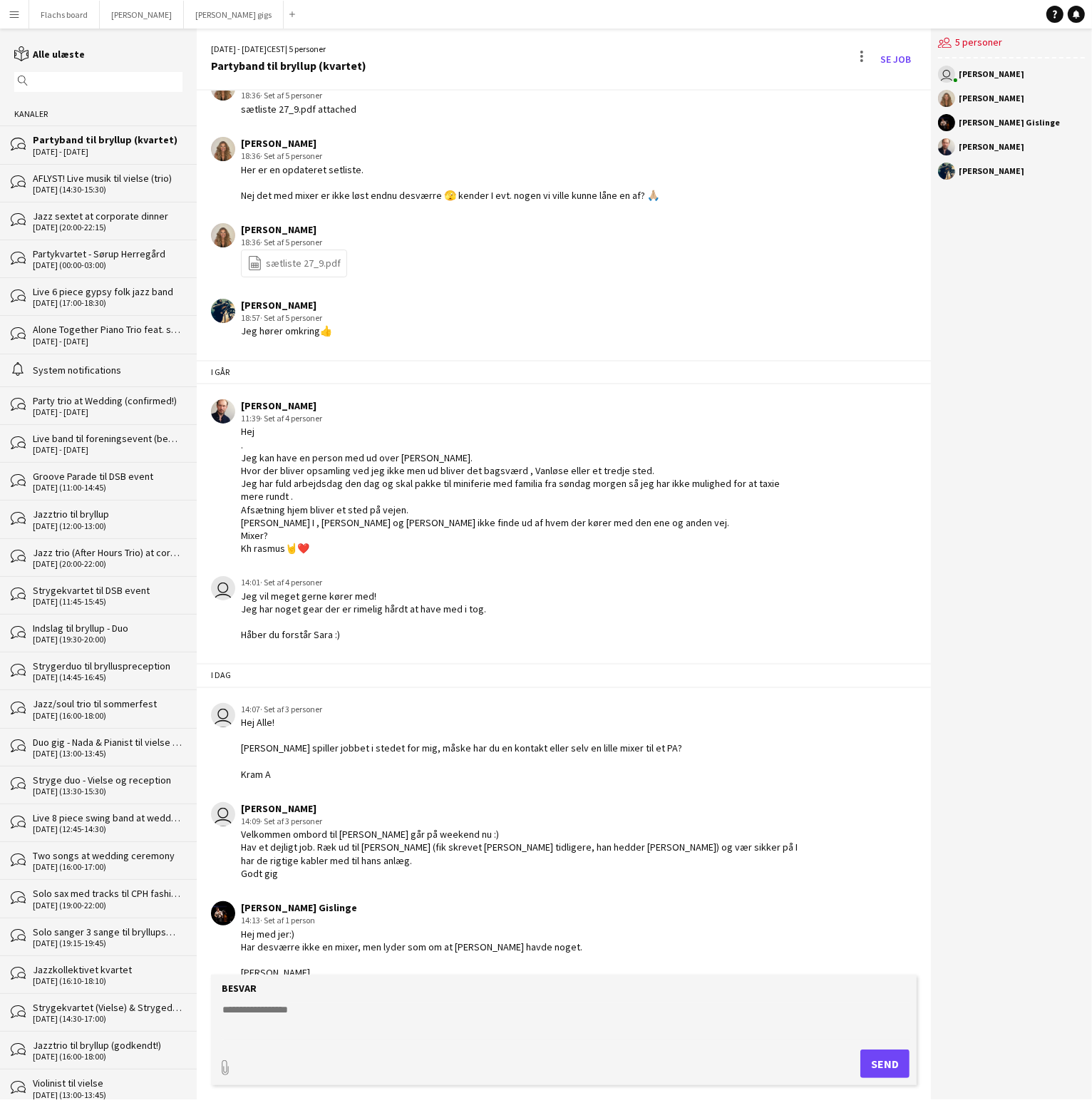
scroll to position [2479, 0]
